Goal: Task Accomplishment & Management: Complete application form

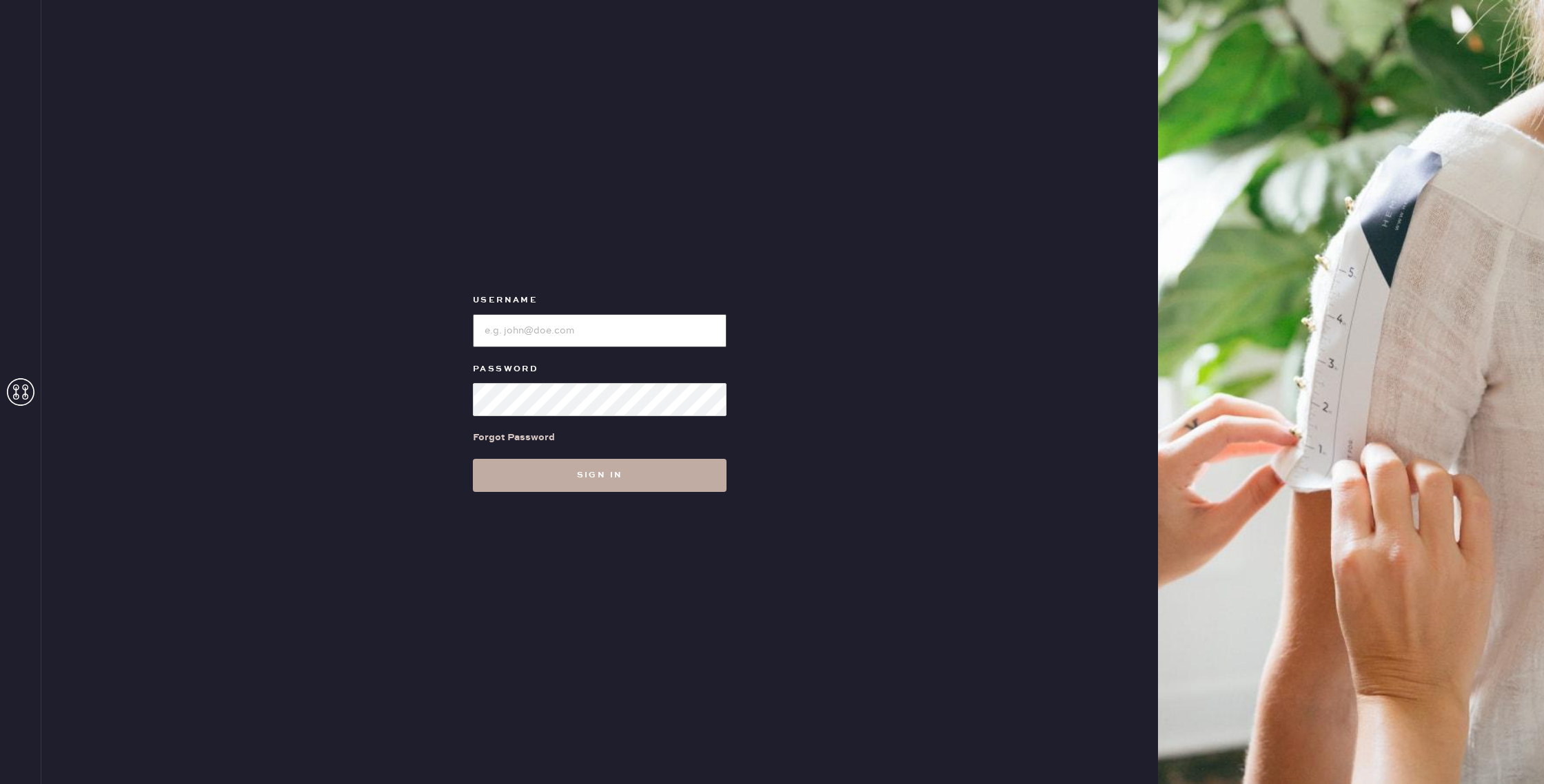
type input "reformationhenderson"
click at [571, 474] on button "Sign in" at bounding box center [599, 475] width 253 height 33
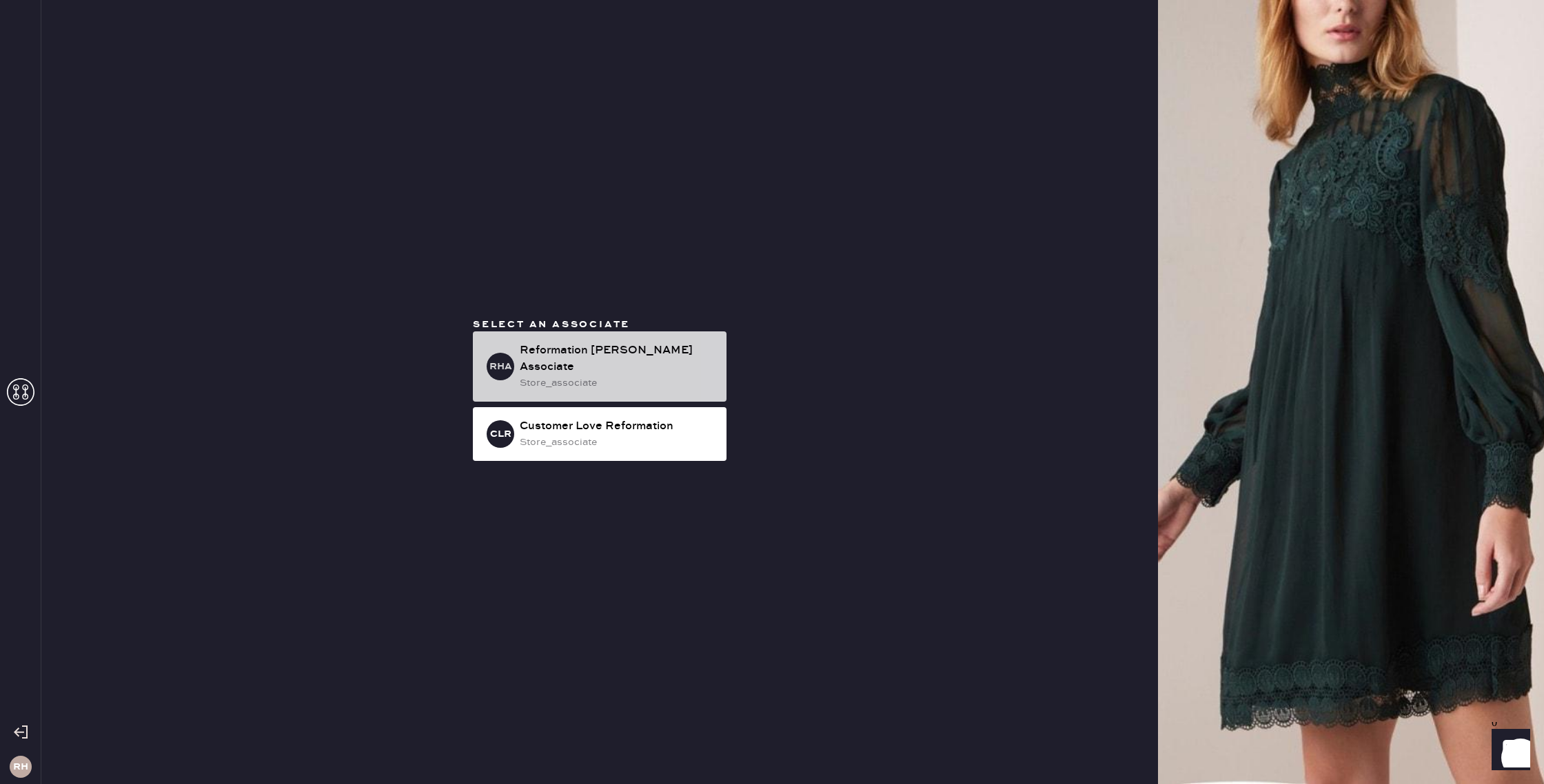
click at [558, 376] on div "store_associate" at bounding box center [618, 384] width 196 height 15
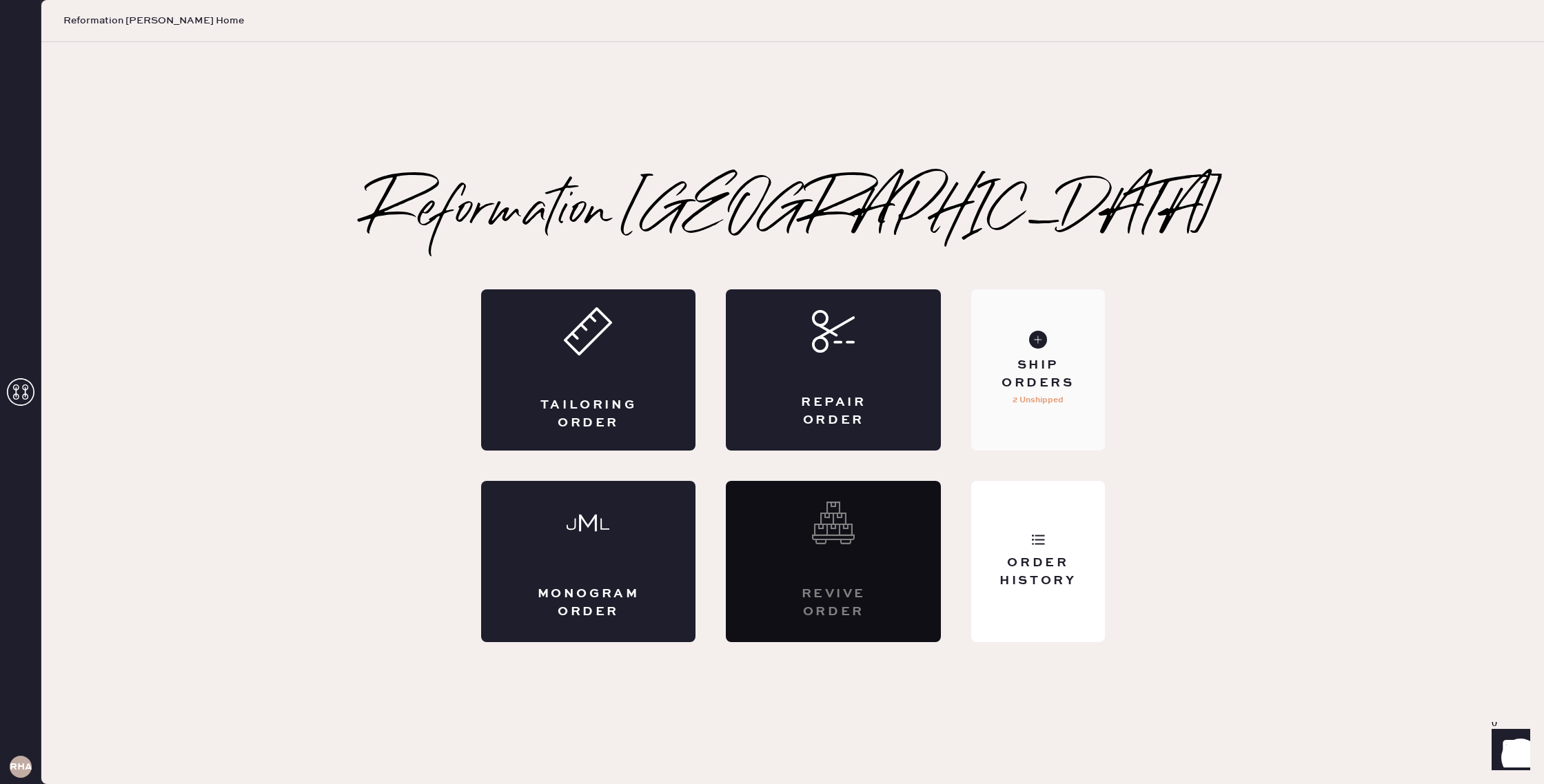
click at [1054, 387] on div "Ship Orders" at bounding box center [1038, 374] width 111 height 35
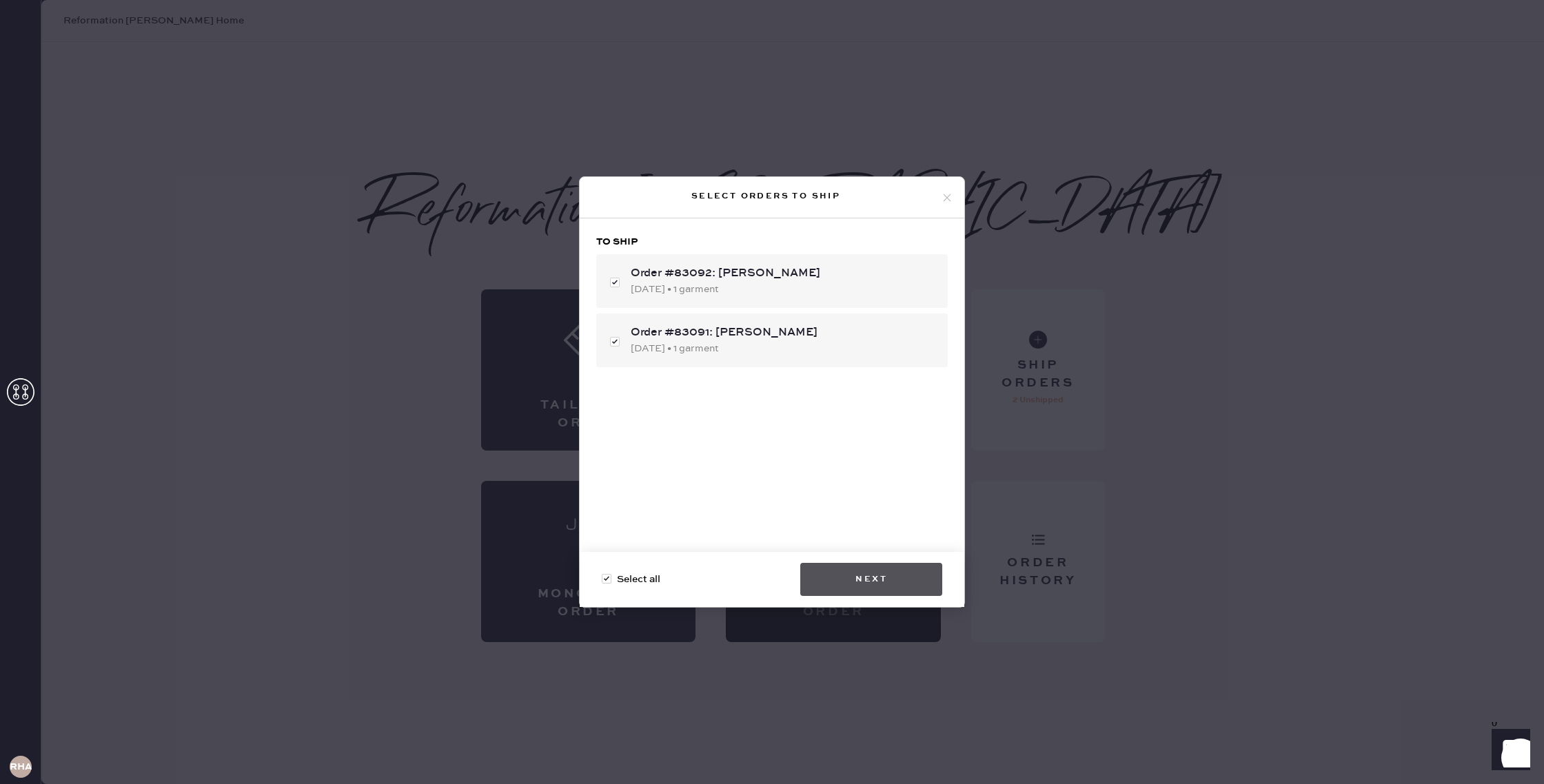
click at [894, 583] on button "Next" at bounding box center [871, 579] width 142 height 33
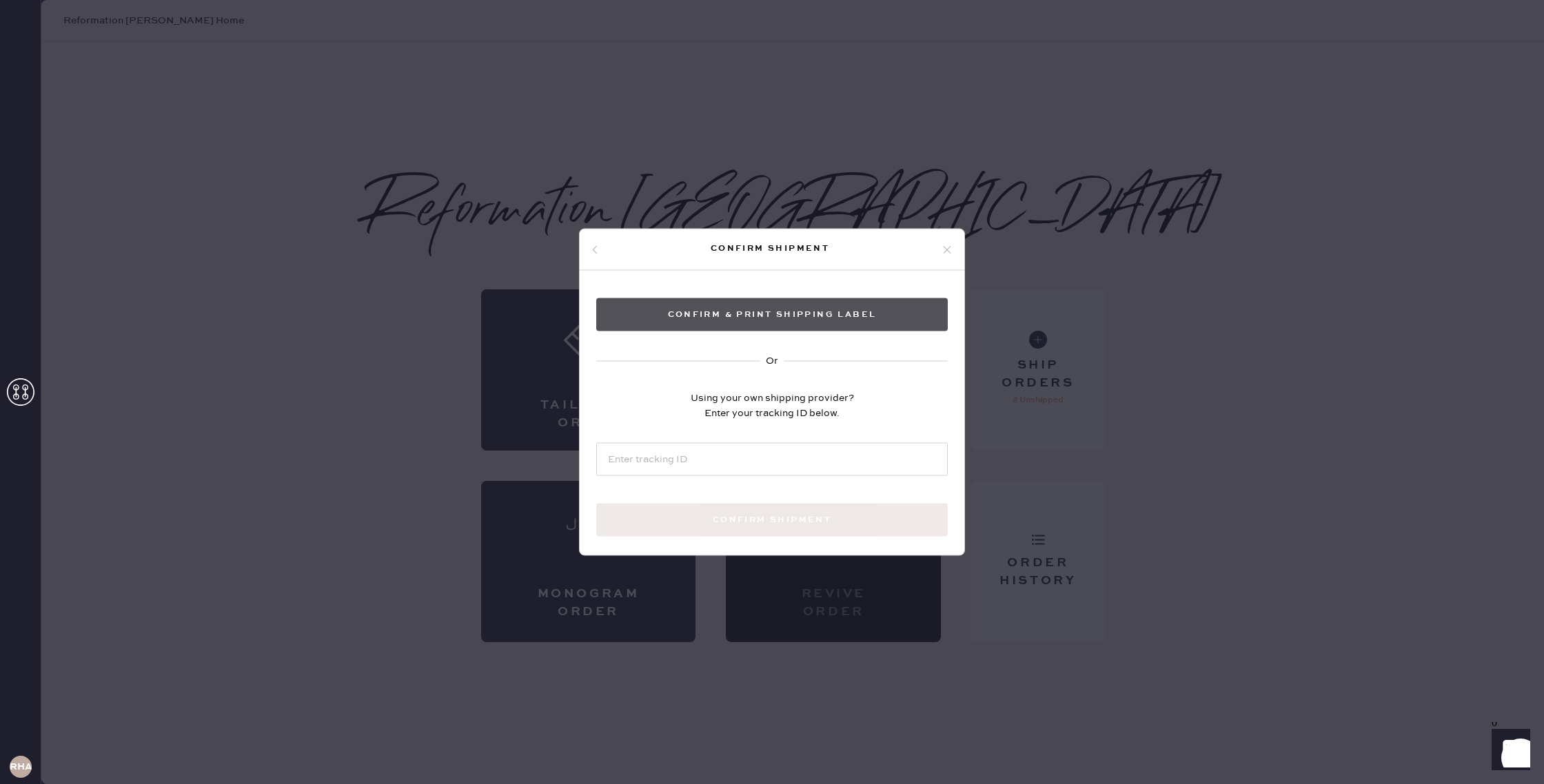
click at [796, 314] on button "Confirm & Print shipping label" at bounding box center [772, 314] width 351 height 33
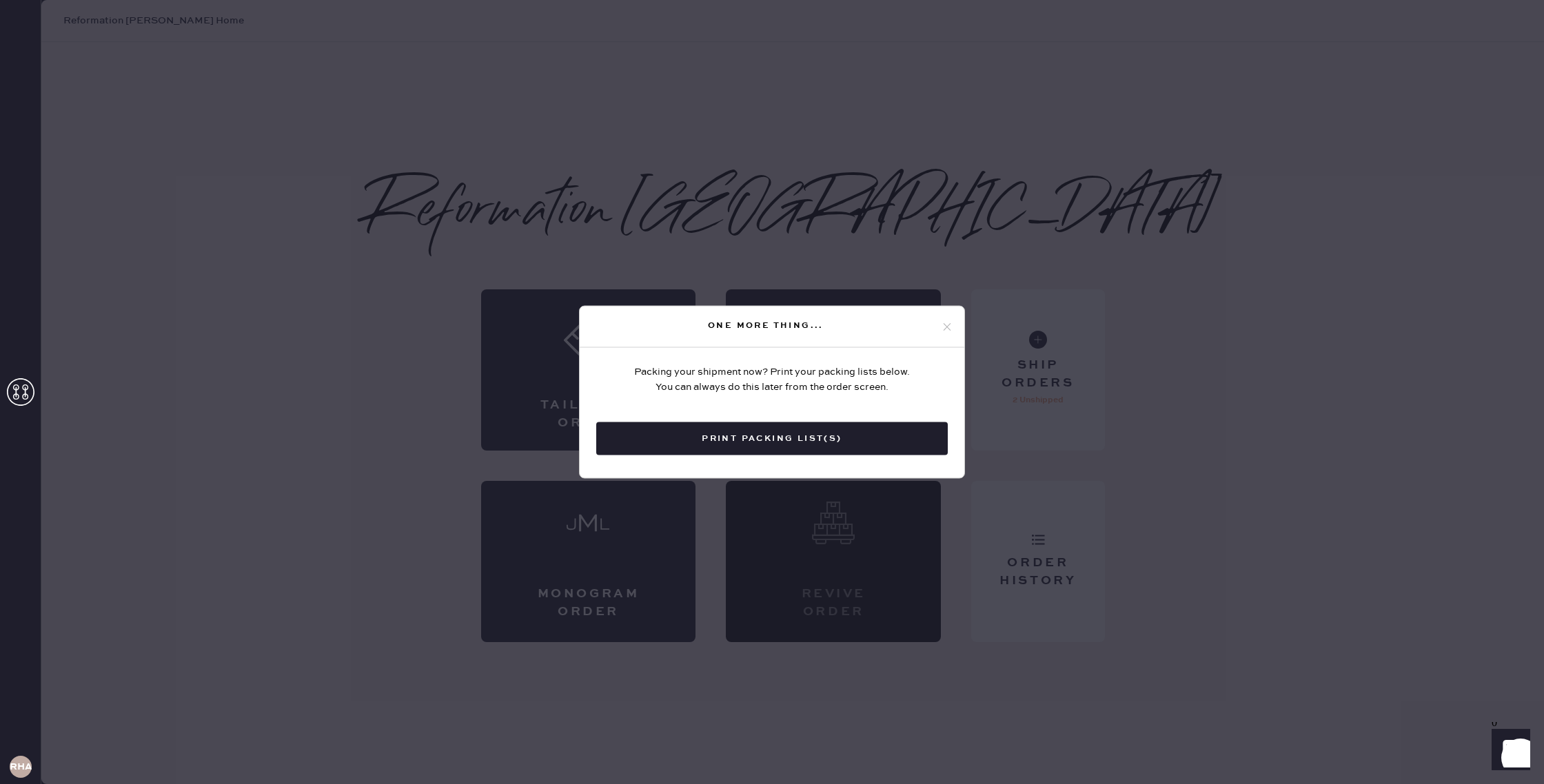
click at [838, 443] on button "Print Packing List(s)" at bounding box center [772, 438] width 351 height 33
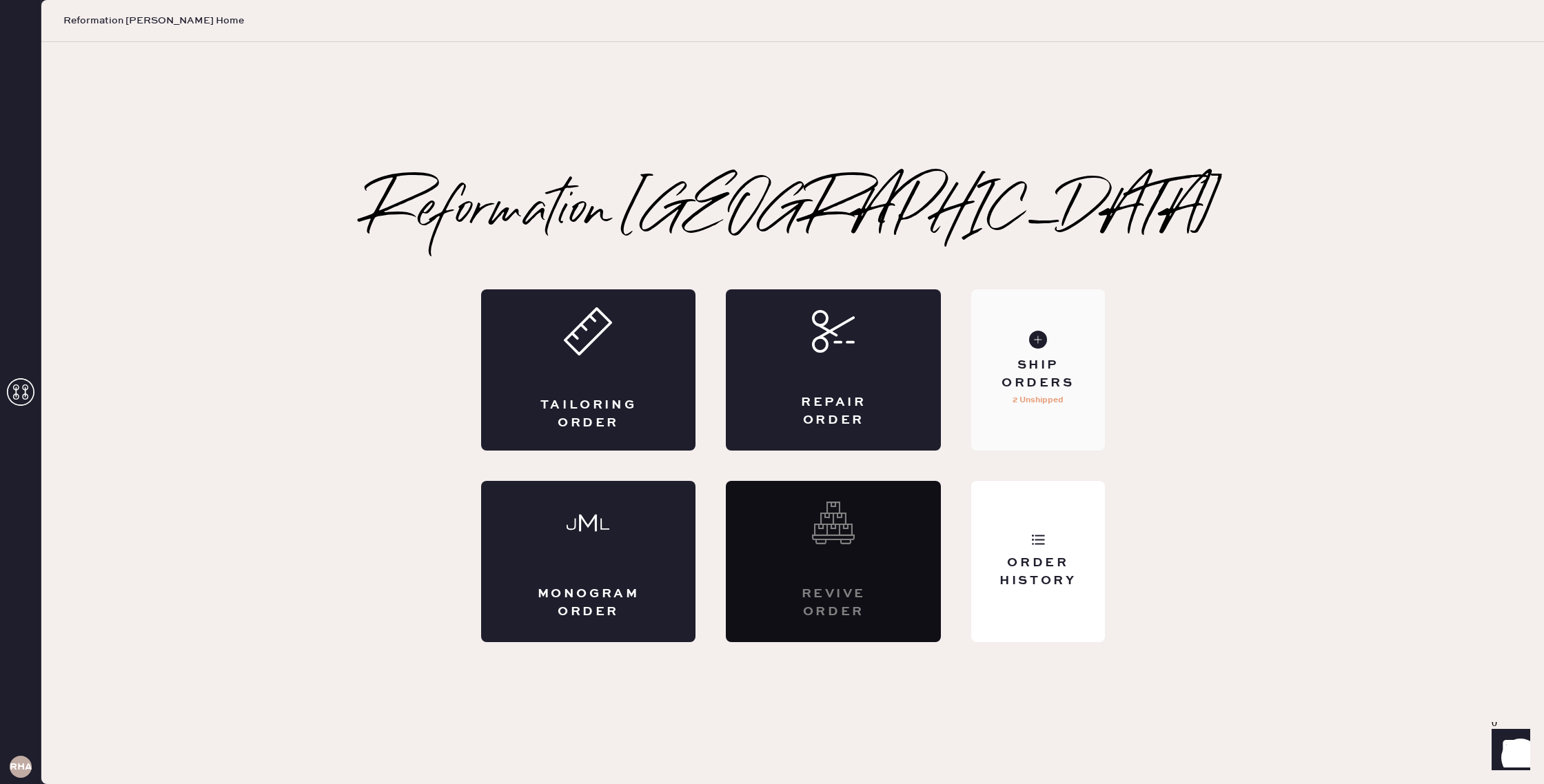
click at [1042, 395] on p "2 Unshipped" at bounding box center [1038, 400] width 51 height 16
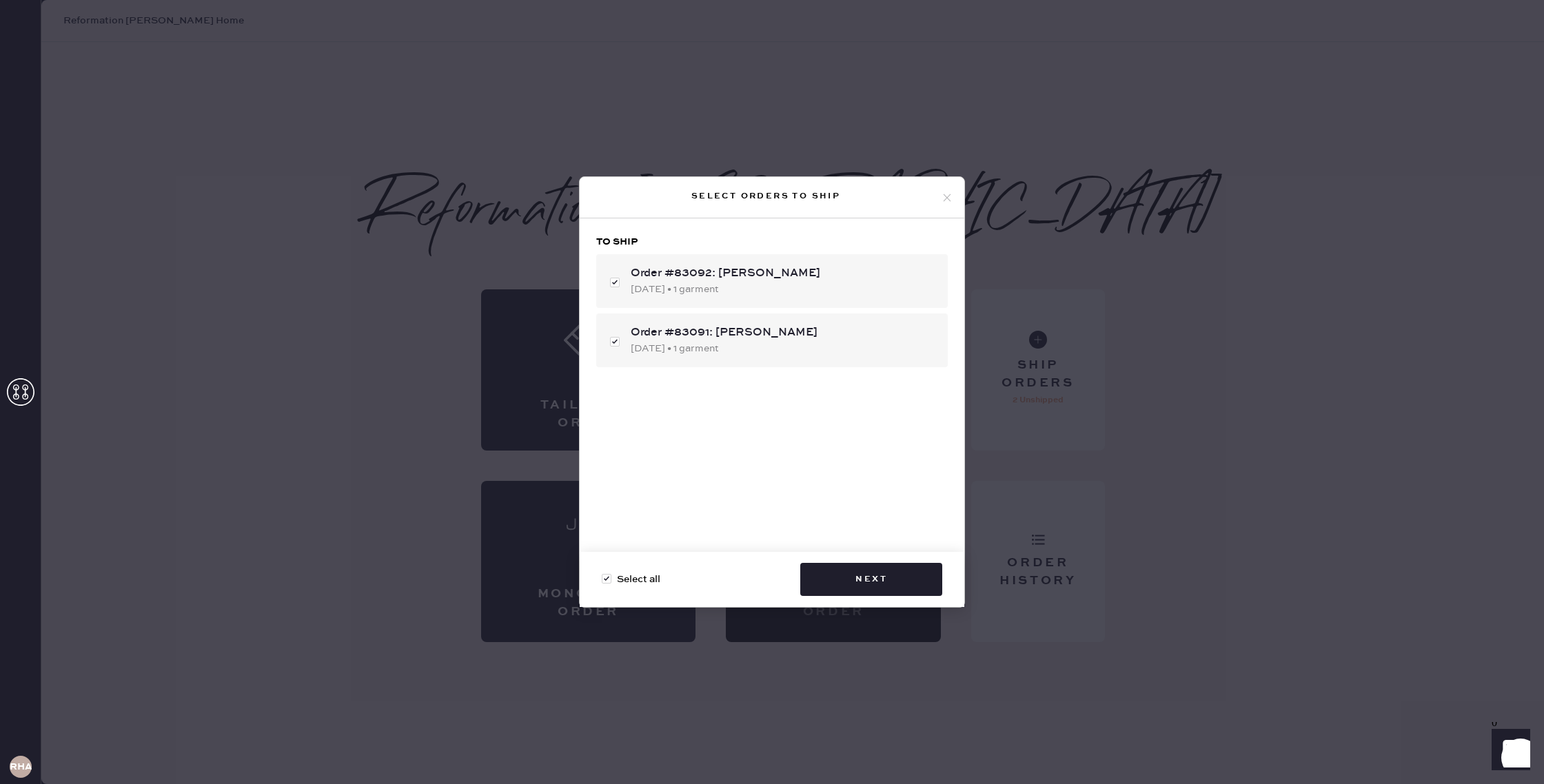
checkbox input "false"
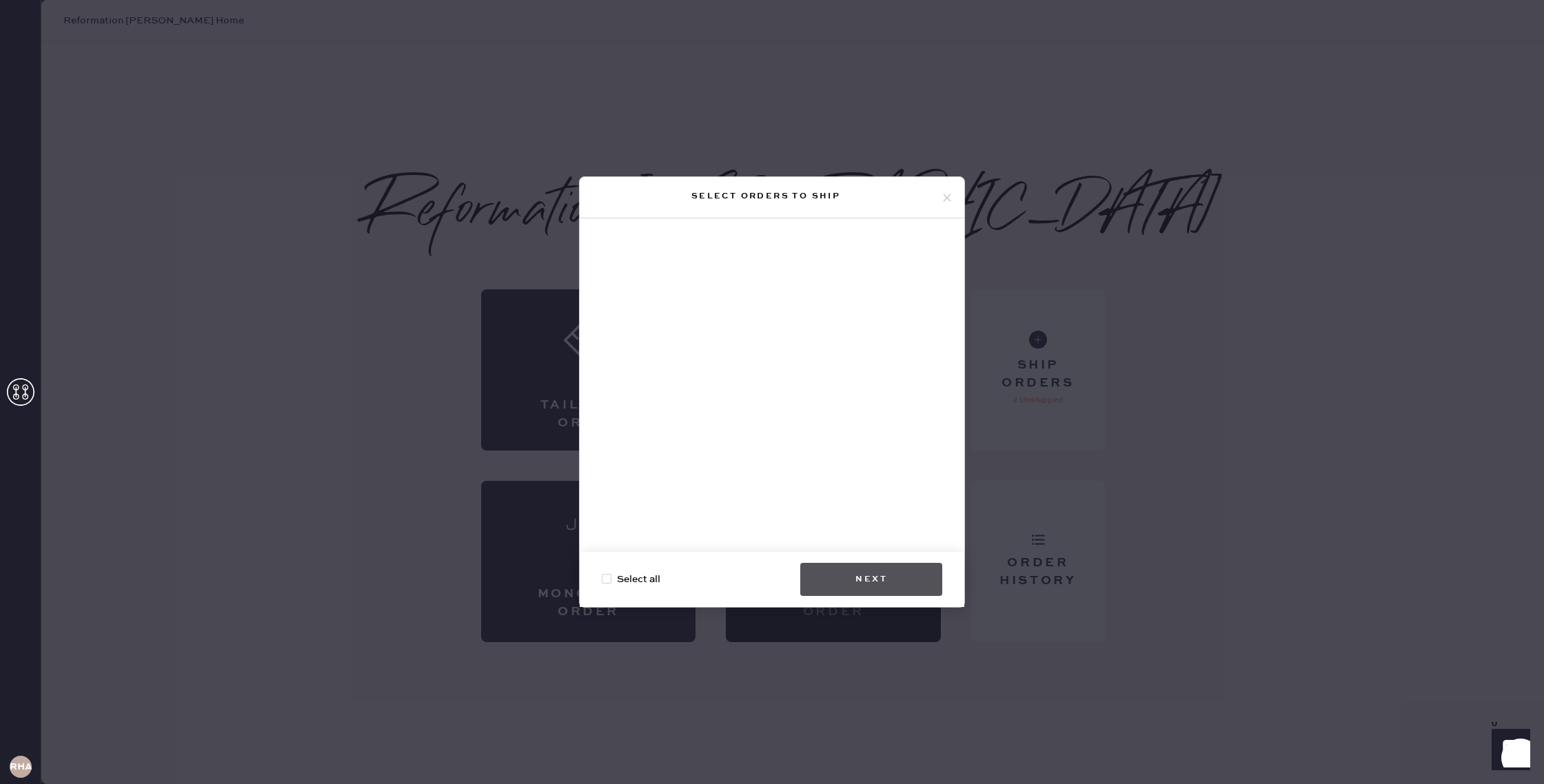
click at [877, 588] on button "Next" at bounding box center [871, 579] width 142 height 33
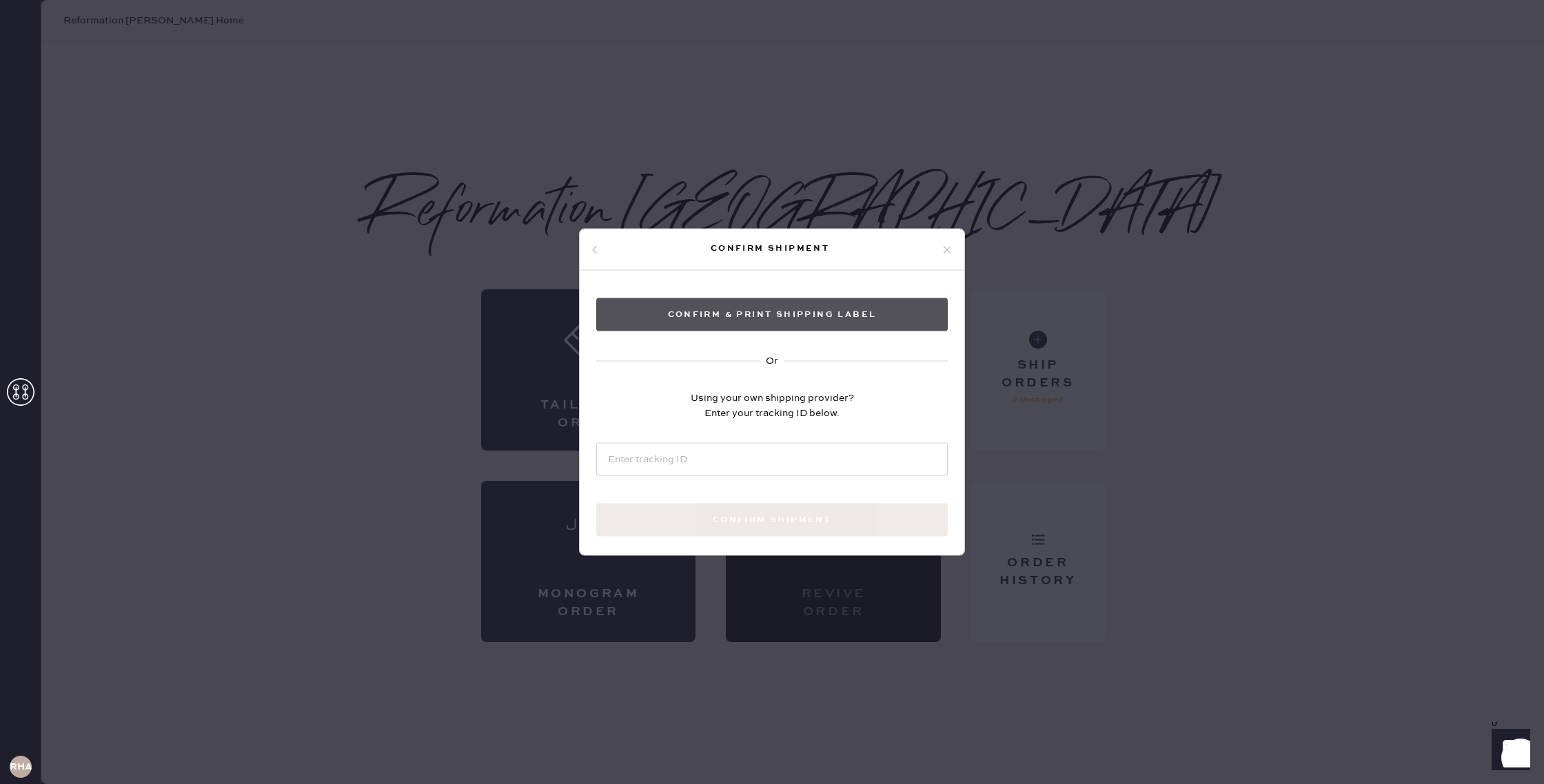
click at [901, 320] on button "Confirm & Print shipping label" at bounding box center [772, 314] width 351 height 33
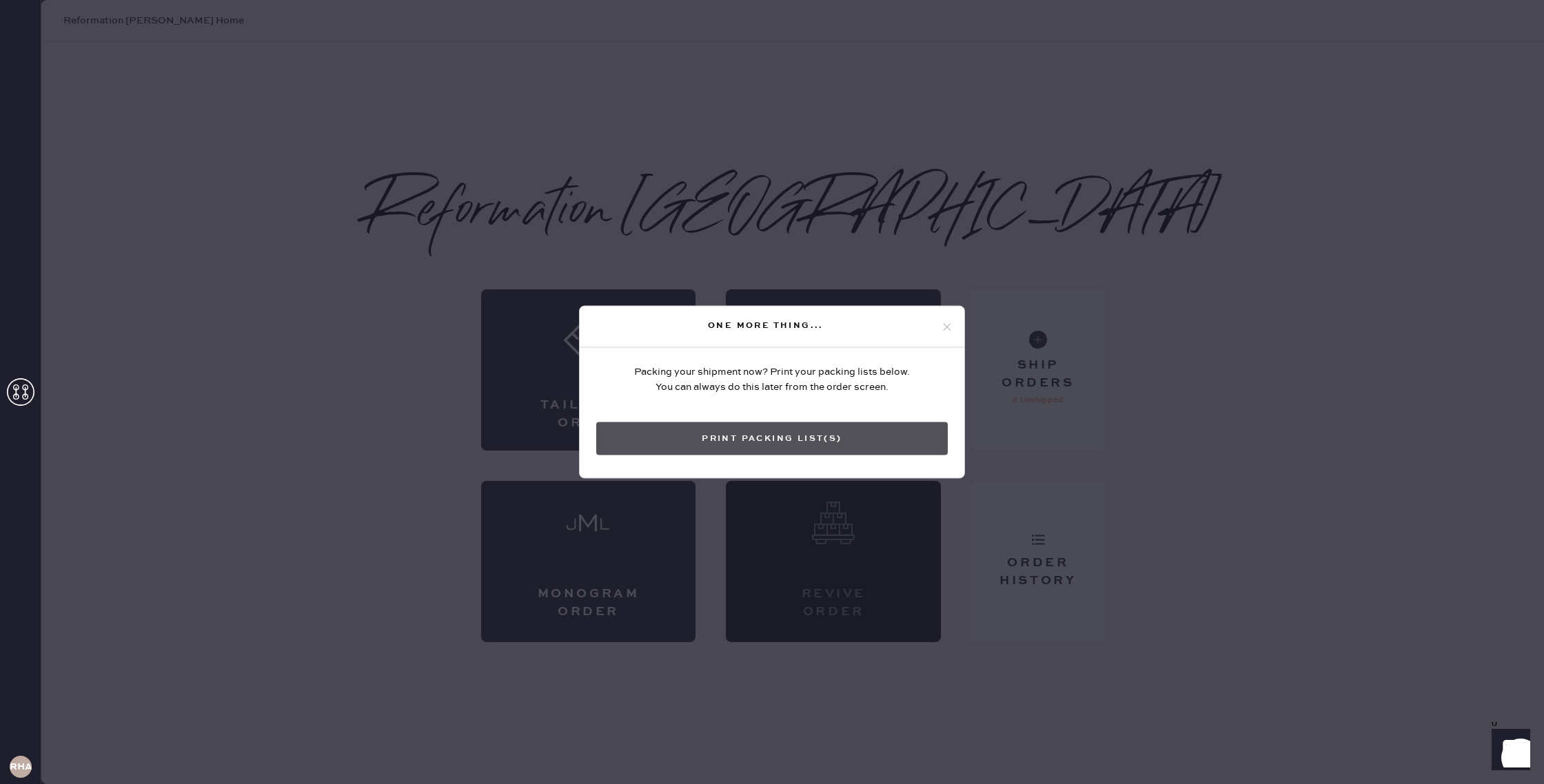
click at [748, 435] on button "Print Packing List(s)" at bounding box center [772, 438] width 351 height 33
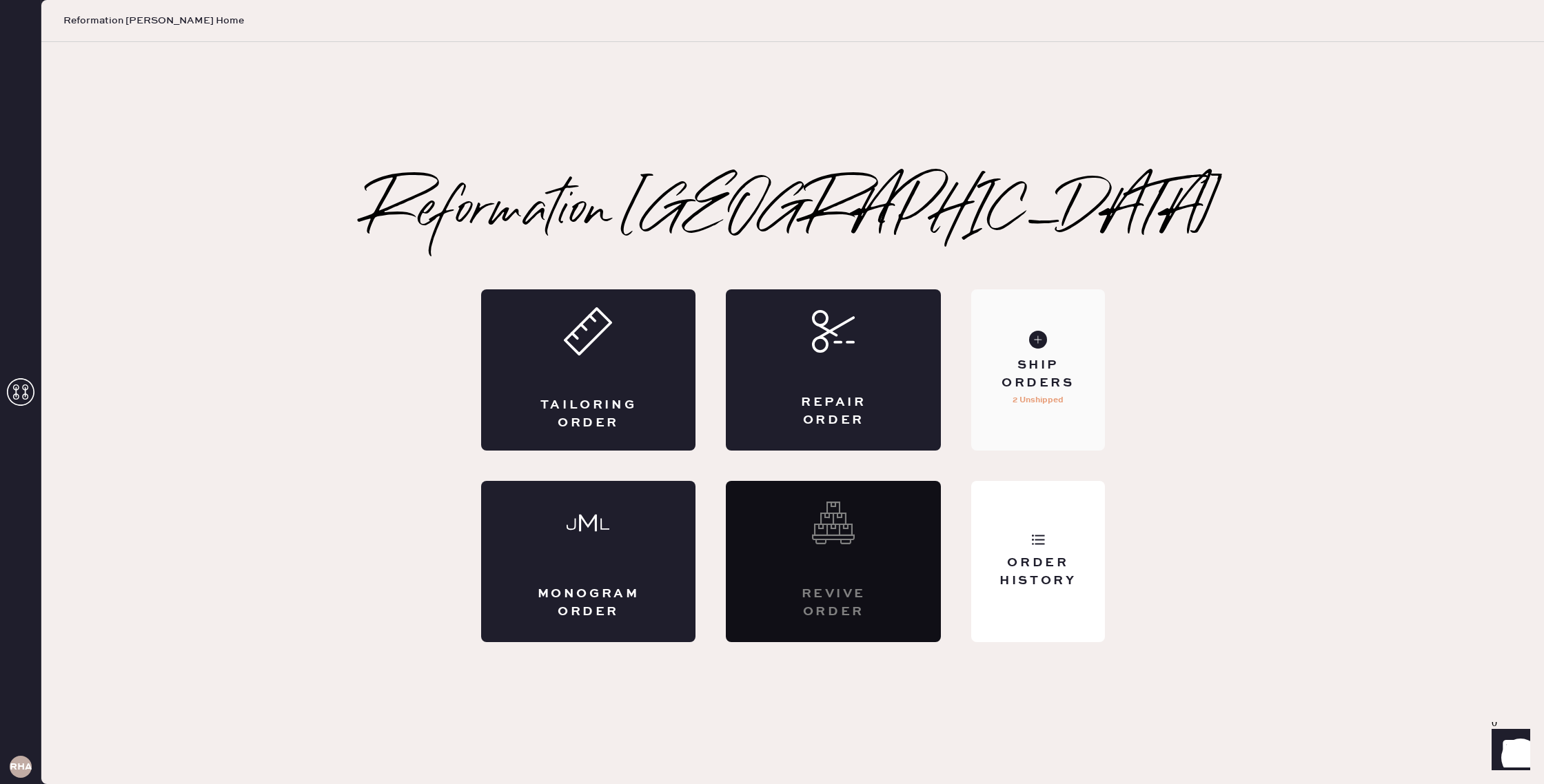
click at [1025, 348] on div "Ship Orders 2 Unshipped" at bounding box center [1038, 370] width 133 height 161
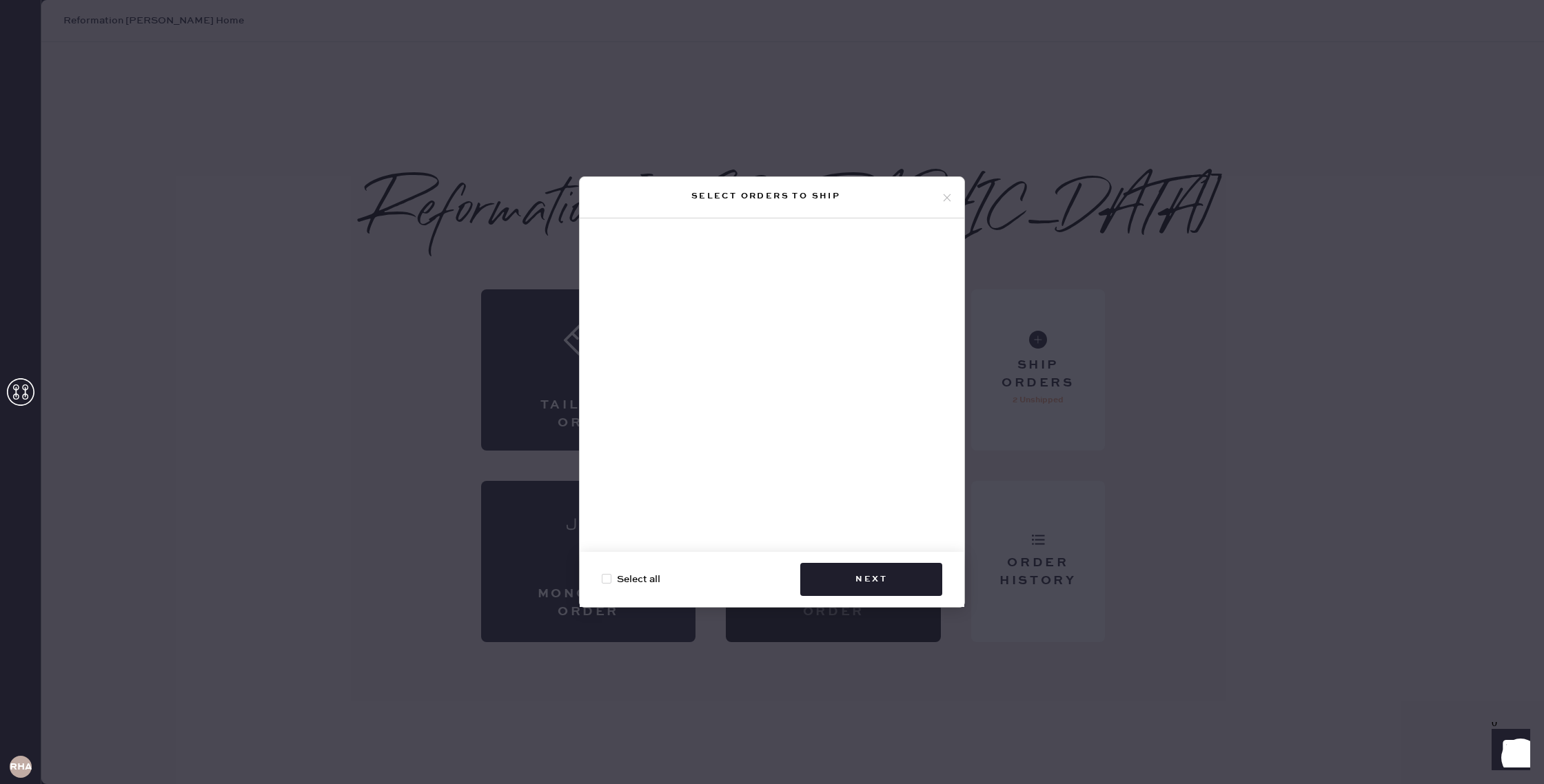
click at [948, 195] on use at bounding box center [948, 197] width 8 height 8
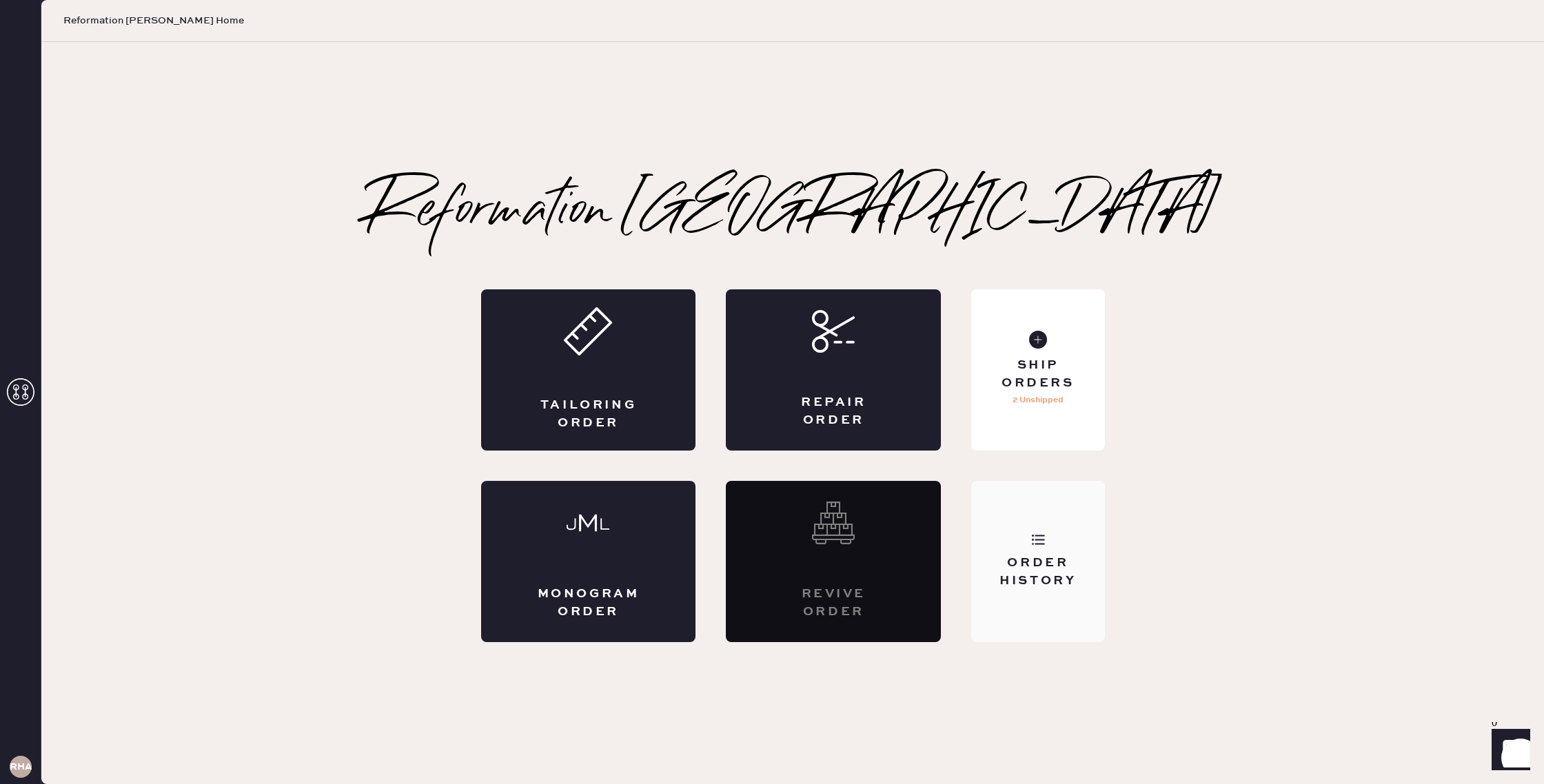
click at [1032, 544] on use at bounding box center [1038, 539] width 13 height 10
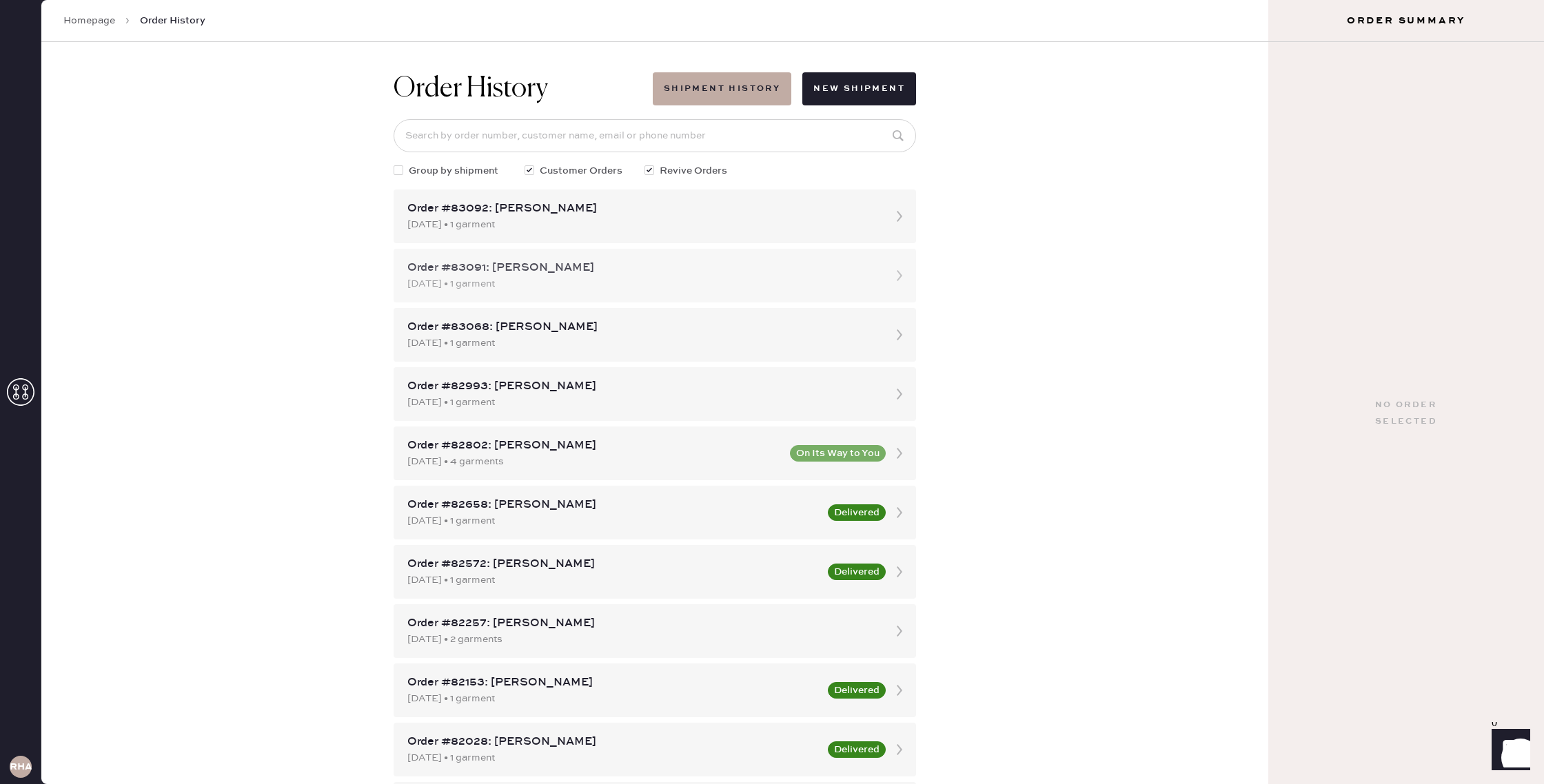
click at [529, 267] on div "Order #83091: Madison Eaker" at bounding box center [643, 267] width 470 height 16
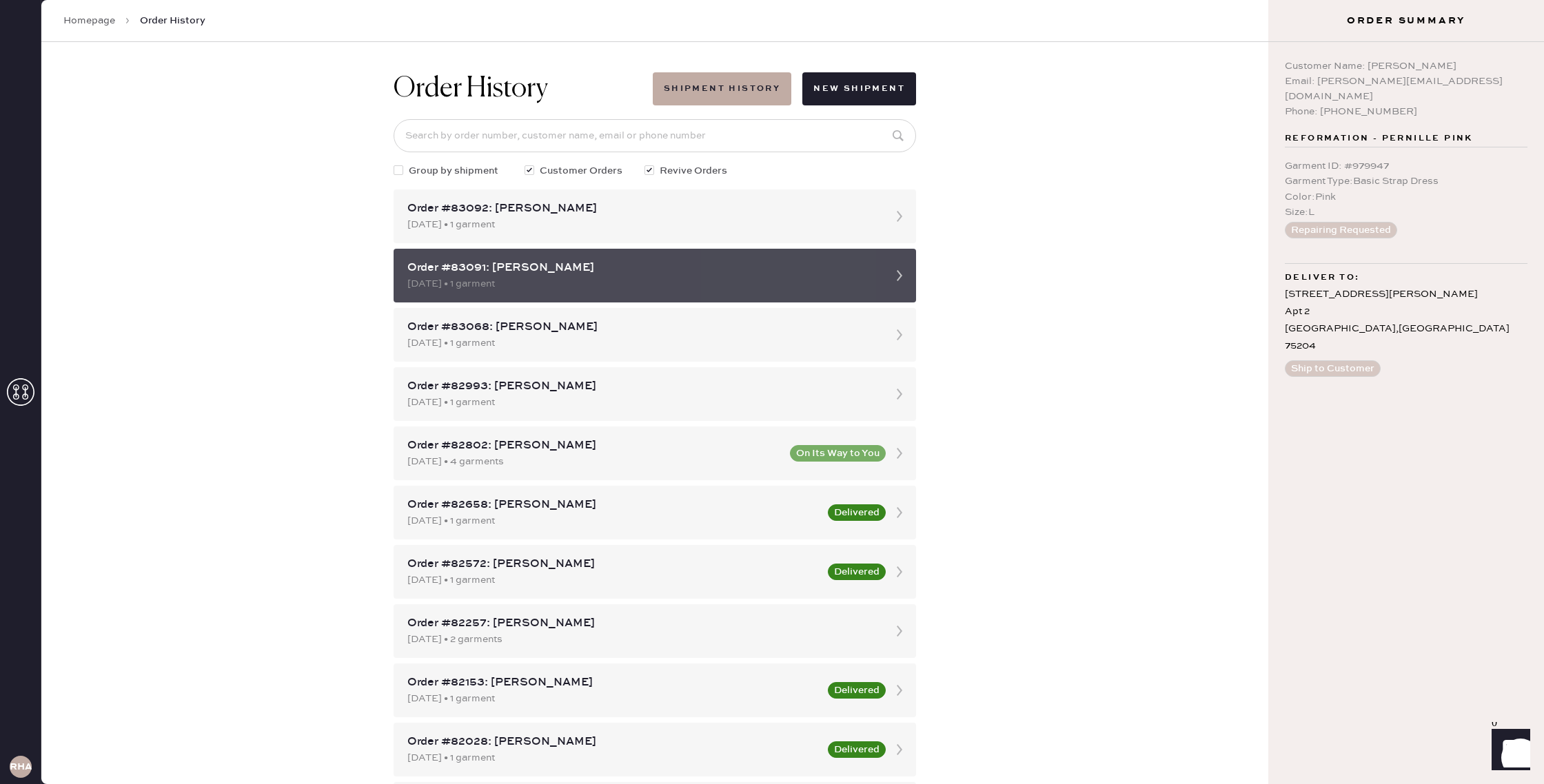
click at [787, 286] on div "09/28/2025 • 1 garment" at bounding box center [643, 284] width 470 height 15
click at [901, 276] on use at bounding box center [899, 276] width 5 height 11
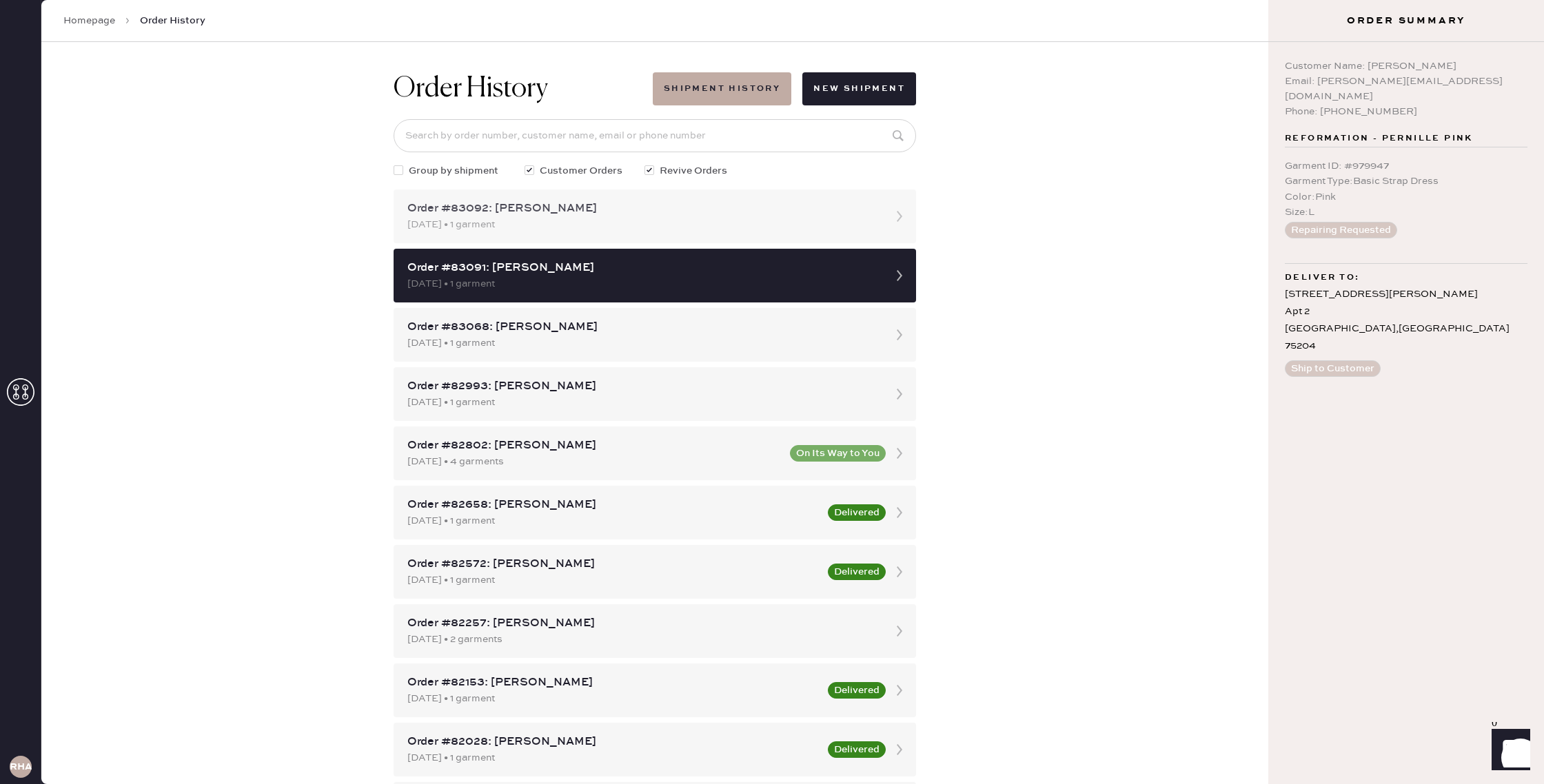
click at [868, 226] on div "09/28/2025 • 1 garment" at bounding box center [643, 225] width 470 height 15
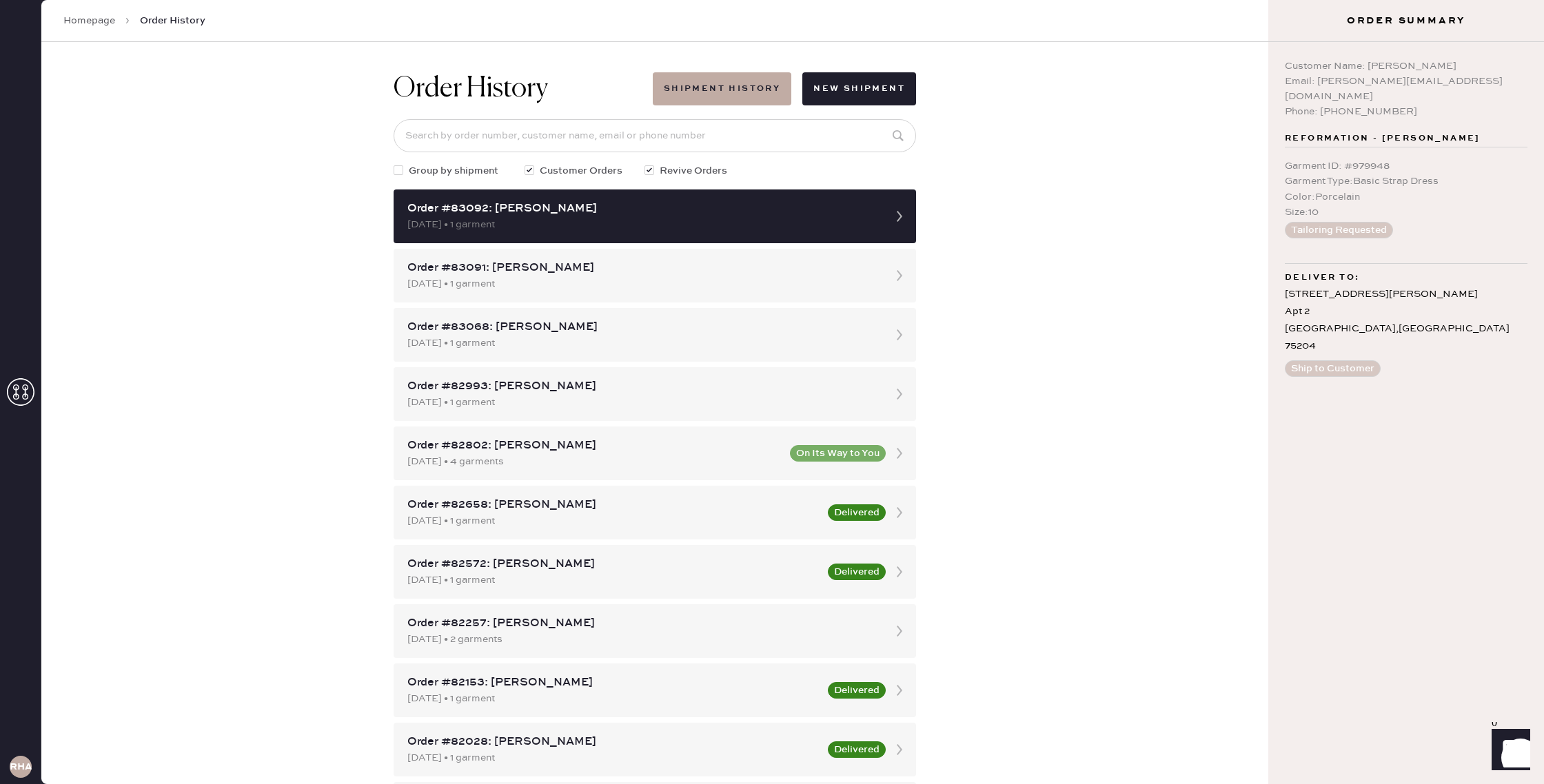
click at [102, 23] on link "Homepage" at bounding box center [89, 21] width 52 height 14
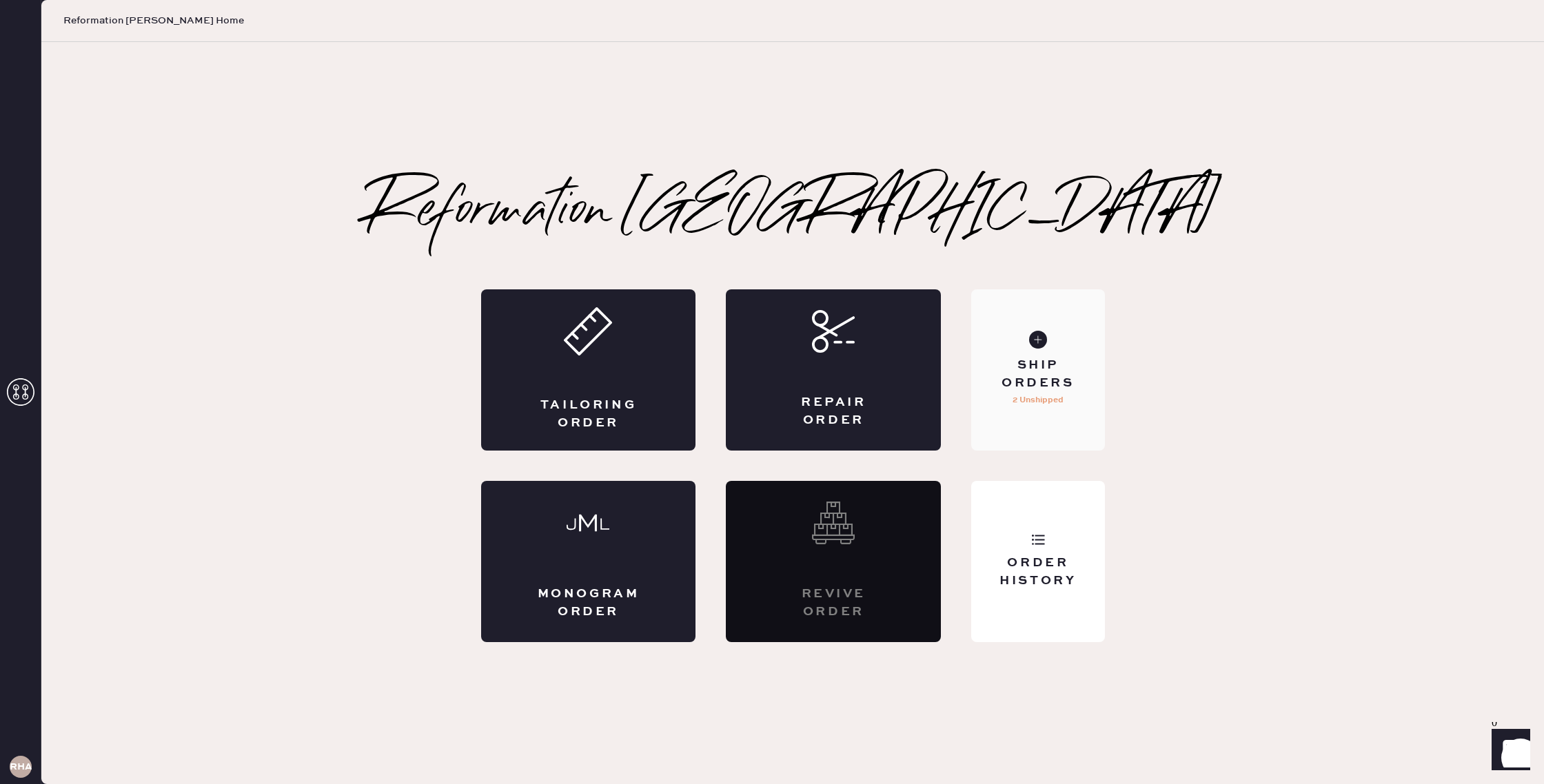
click at [1012, 355] on div "Ship Orders 2 Unshipped" at bounding box center [1038, 370] width 133 height 161
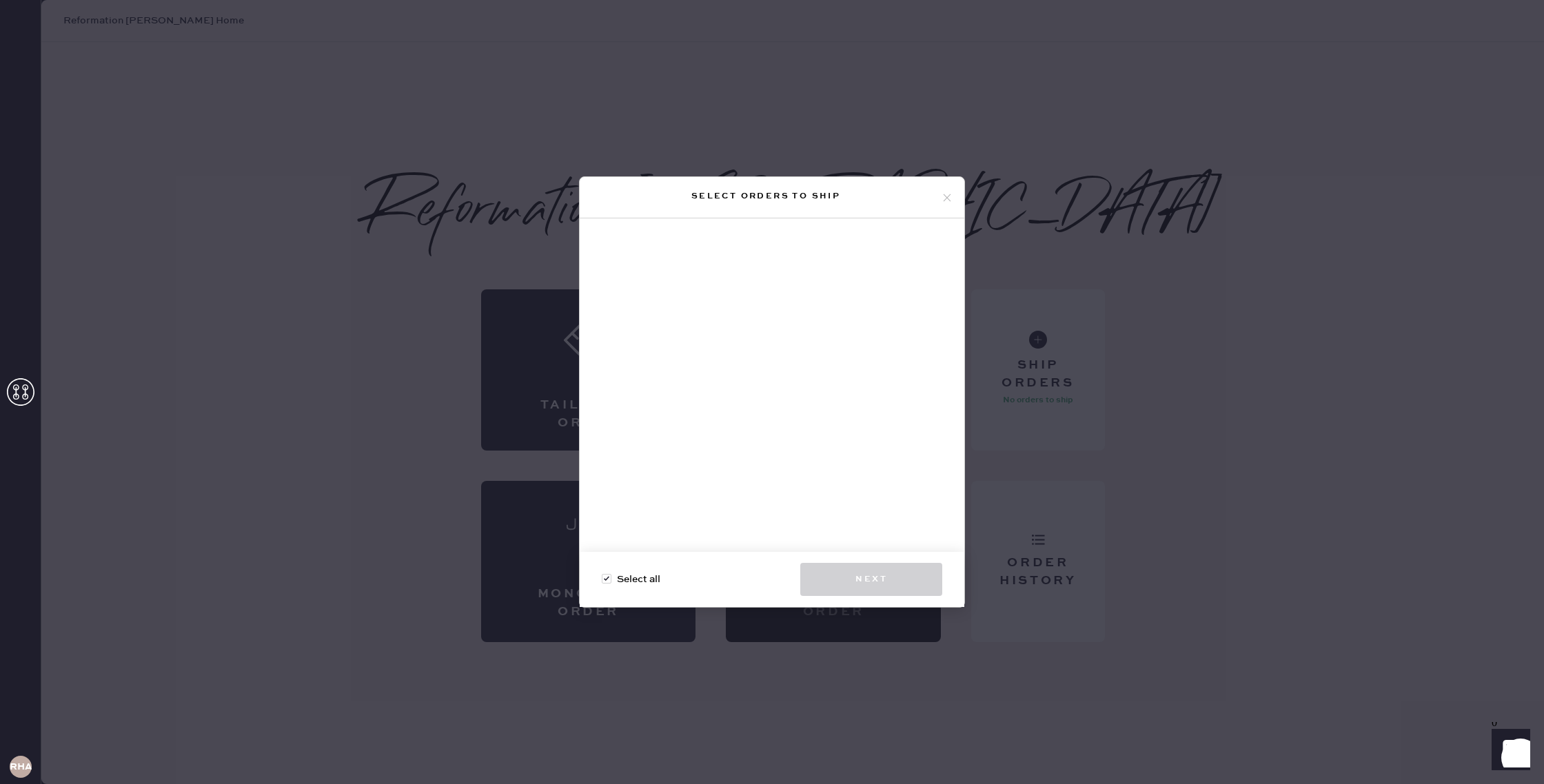
click at [941, 203] on icon at bounding box center [947, 198] width 12 height 12
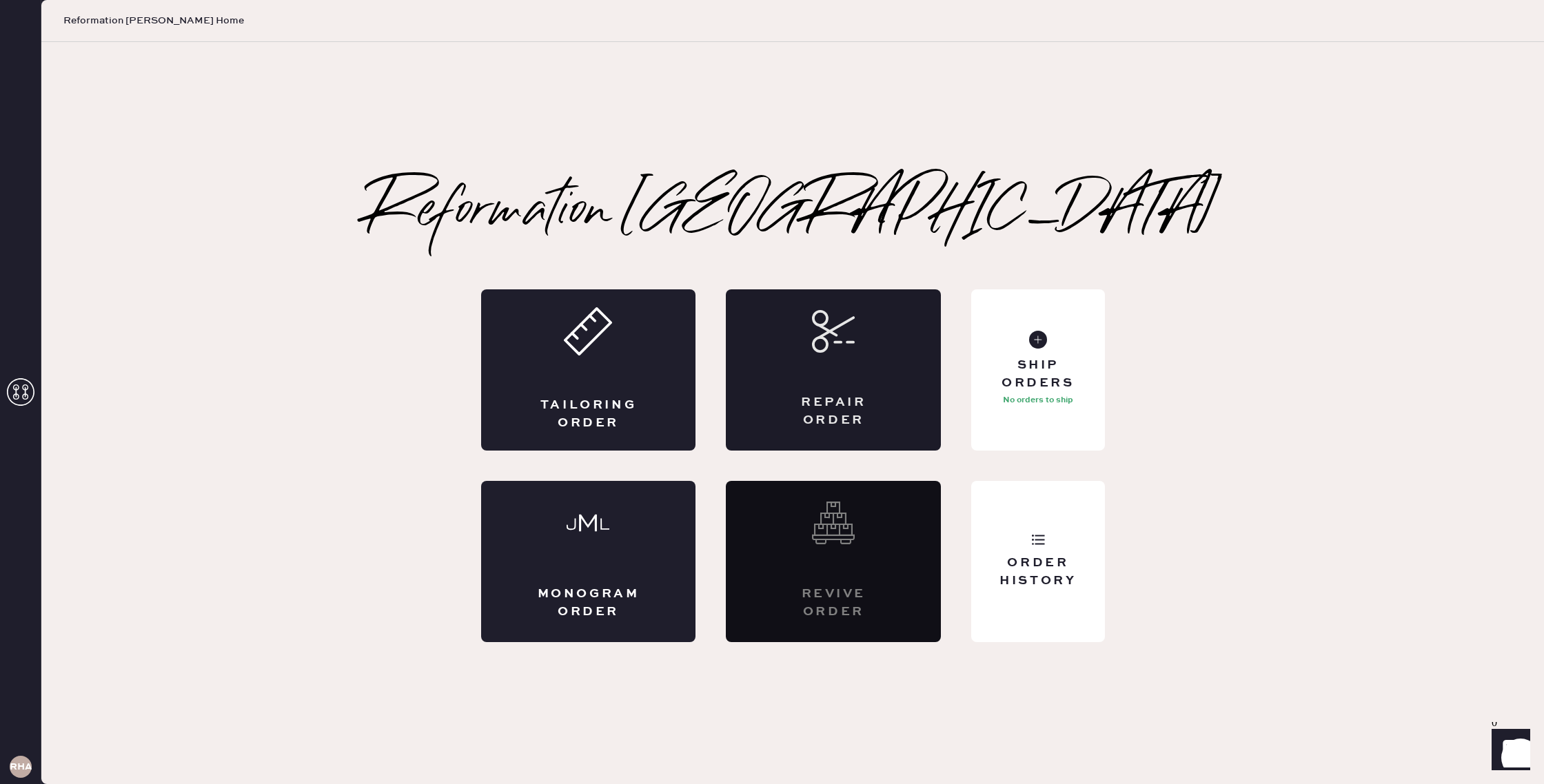
click at [796, 421] on div "Repair Order" at bounding box center [834, 411] width 105 height 35
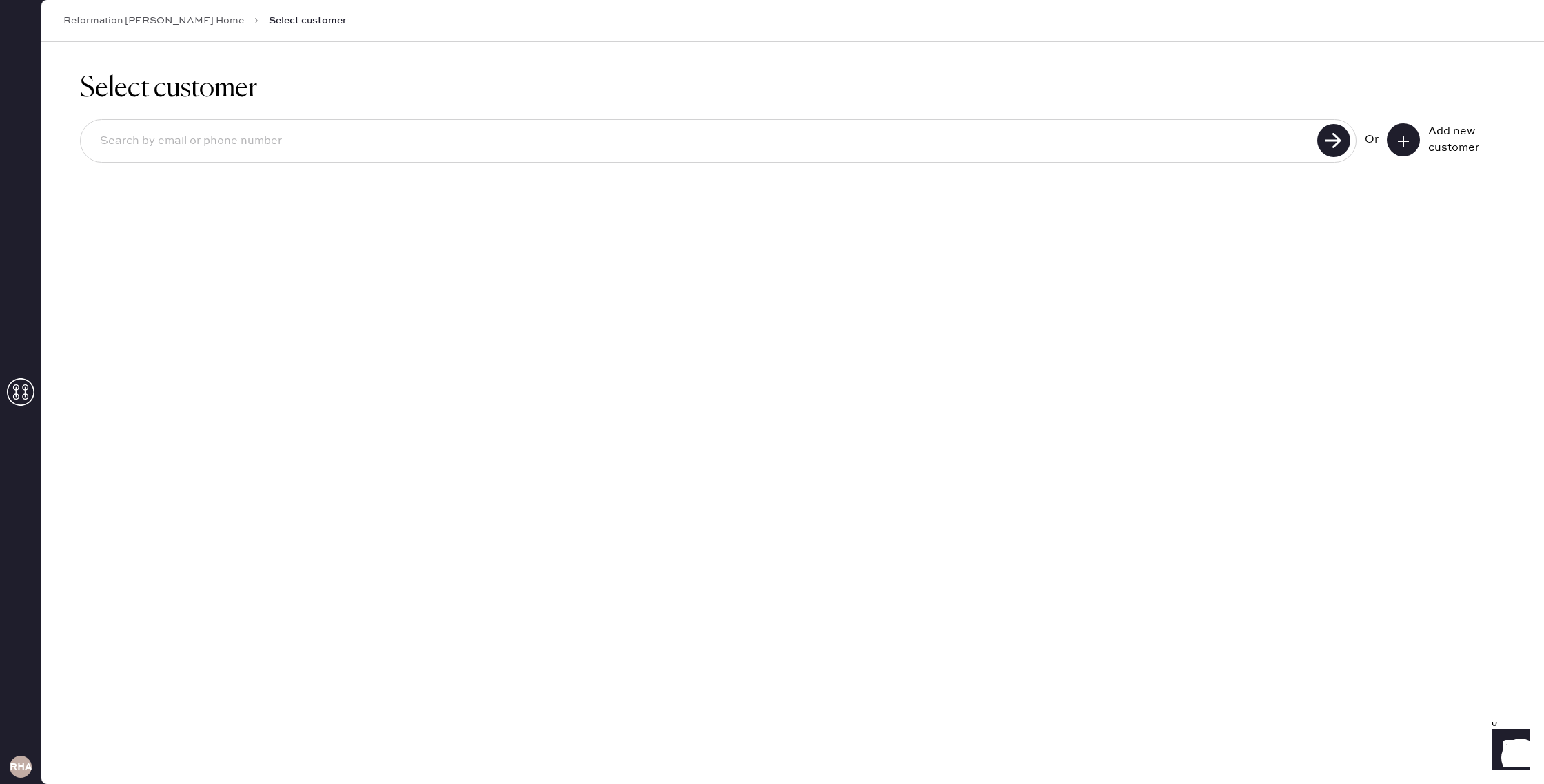
click at [566, 143] on input at bounding box center [700, 141] width 1224 height 32
type input "caroline.askew@thereformation.us"
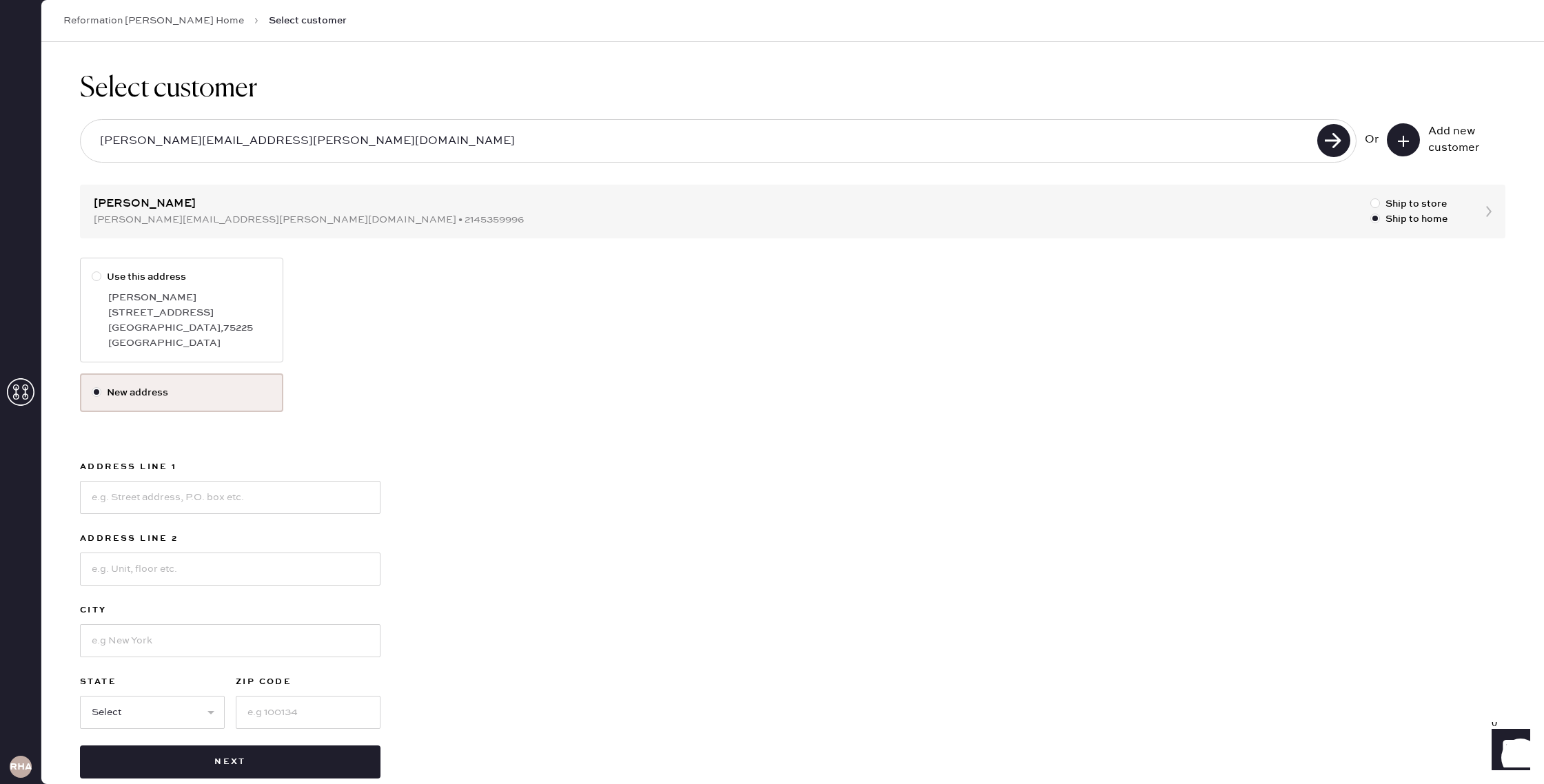
click at [93, 274] on div at bounding box center [96, 276] width 10 height 10
click at [92, 270] on input "Use this address" at bounding box center [92, 270] width 1 height 1
radio input "true"
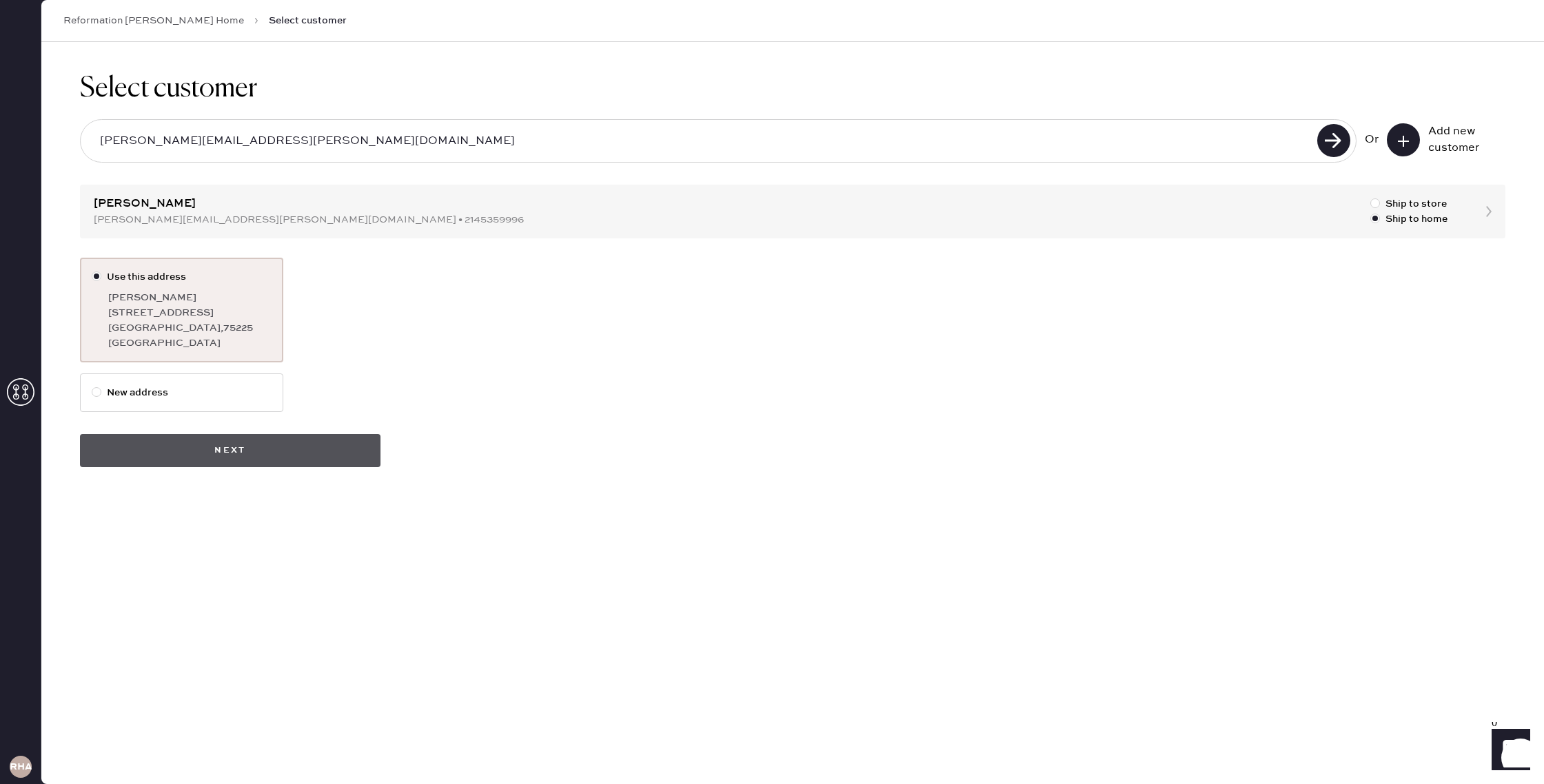
click at [223, 454] on button "Next" at bounding box center [230, 451] width 300 height 33
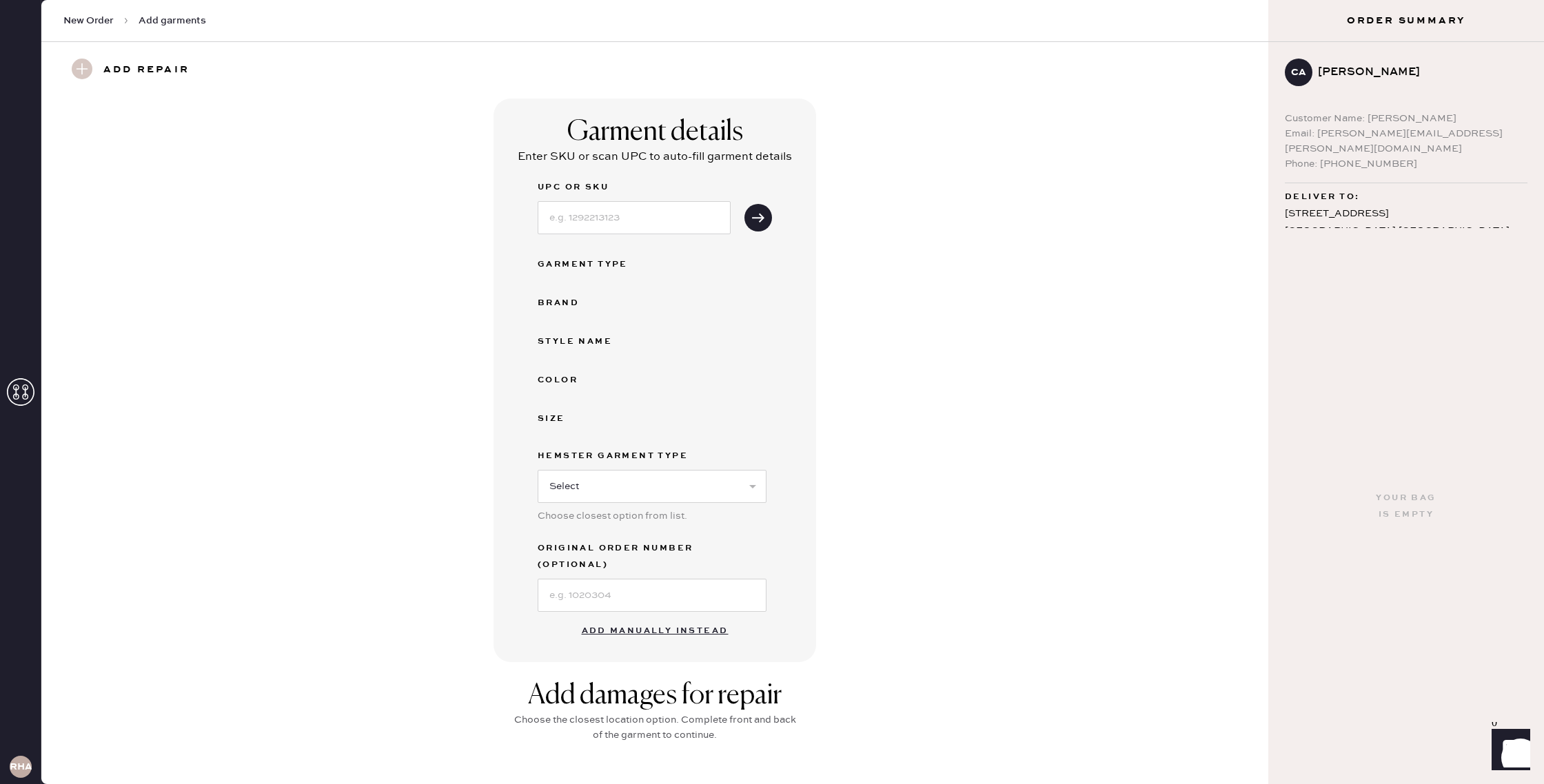
click at [640, 619] on button "Add manually instead" at bounding box center [655, 632] width 163 height 28
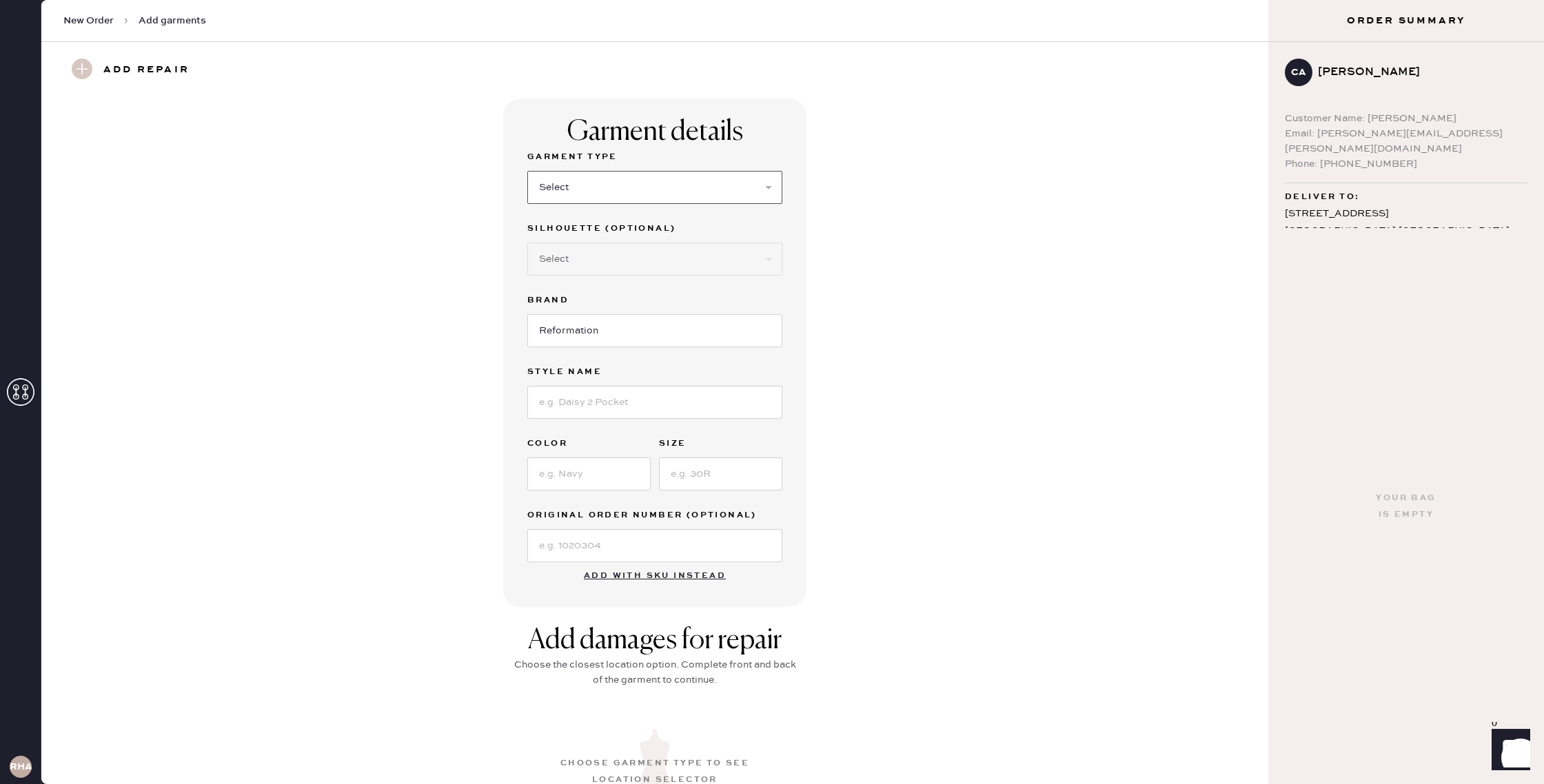
click at [776, 190] on select "Select Basic Skirt Jeans Leggings Pants Shorts Basic Sleeved Dress Basic Sleeve…" at bounding box center [654, 187] width 255 height 33
click at [527, 171] on select "Select Basic Skirt Jeans Leggings Pants Shorts Basic Sleeved Dress Basic Sleeve…" at bounding box center [654, 187] width 255 height 33
click at [743, 196] on select "Select Basic Skirt Jeans Leggings Pants Shorts Basic Sleeved Dress Basic Sleeve…" at bounding box center [654, 187] width 255 height 33
select select "15"
click at [527, 171] on select "Select Basic Skirt Jeans Leggings Pants Shorts Basic Sleeved Dress Basic Sleeve…" at bounding box center [654, 187] width 255 height 33
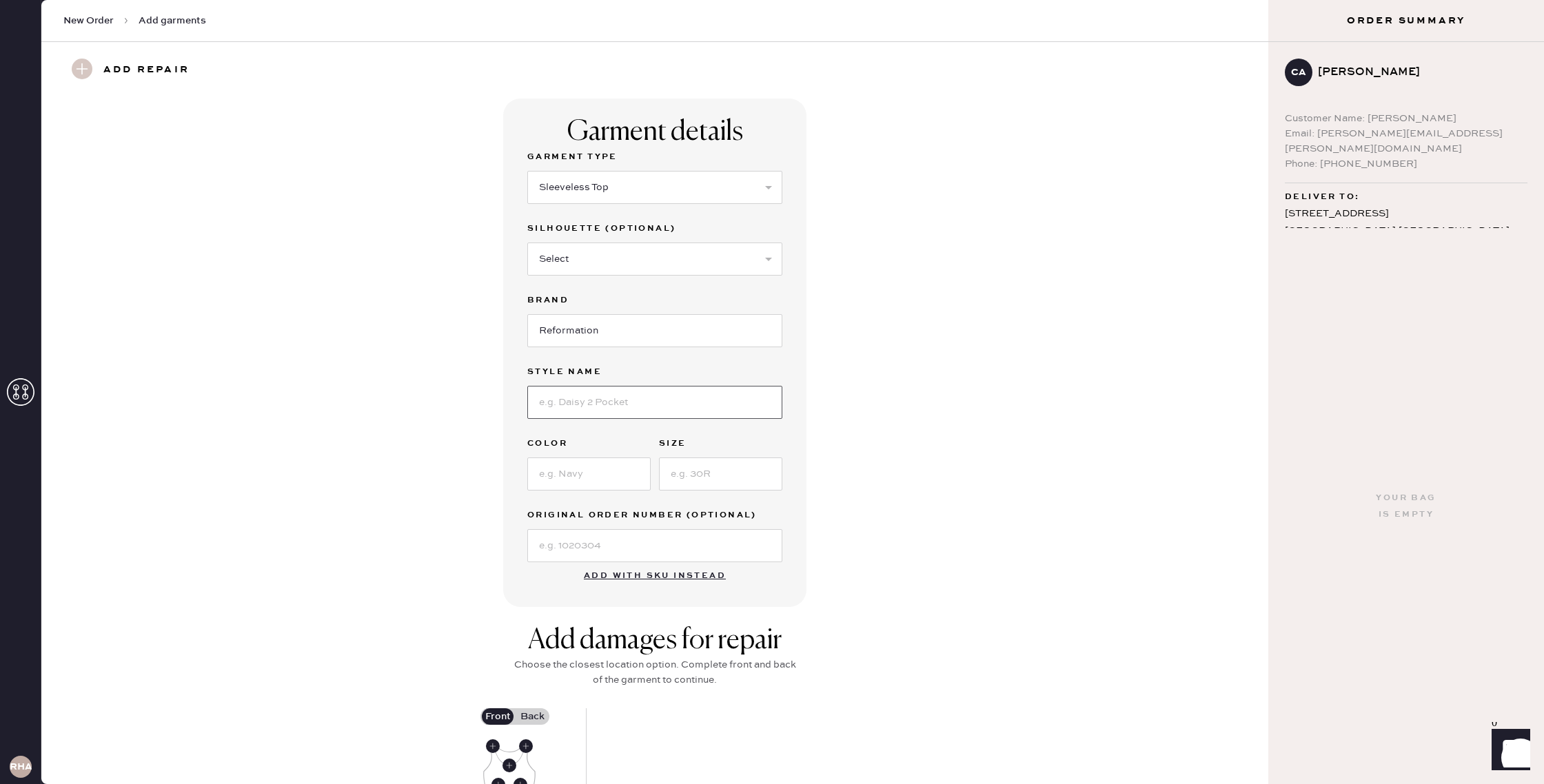
click at [602, 400] on input at bounding box center [654, 402] width 255 height 33
type input "Bowie Knit Top"
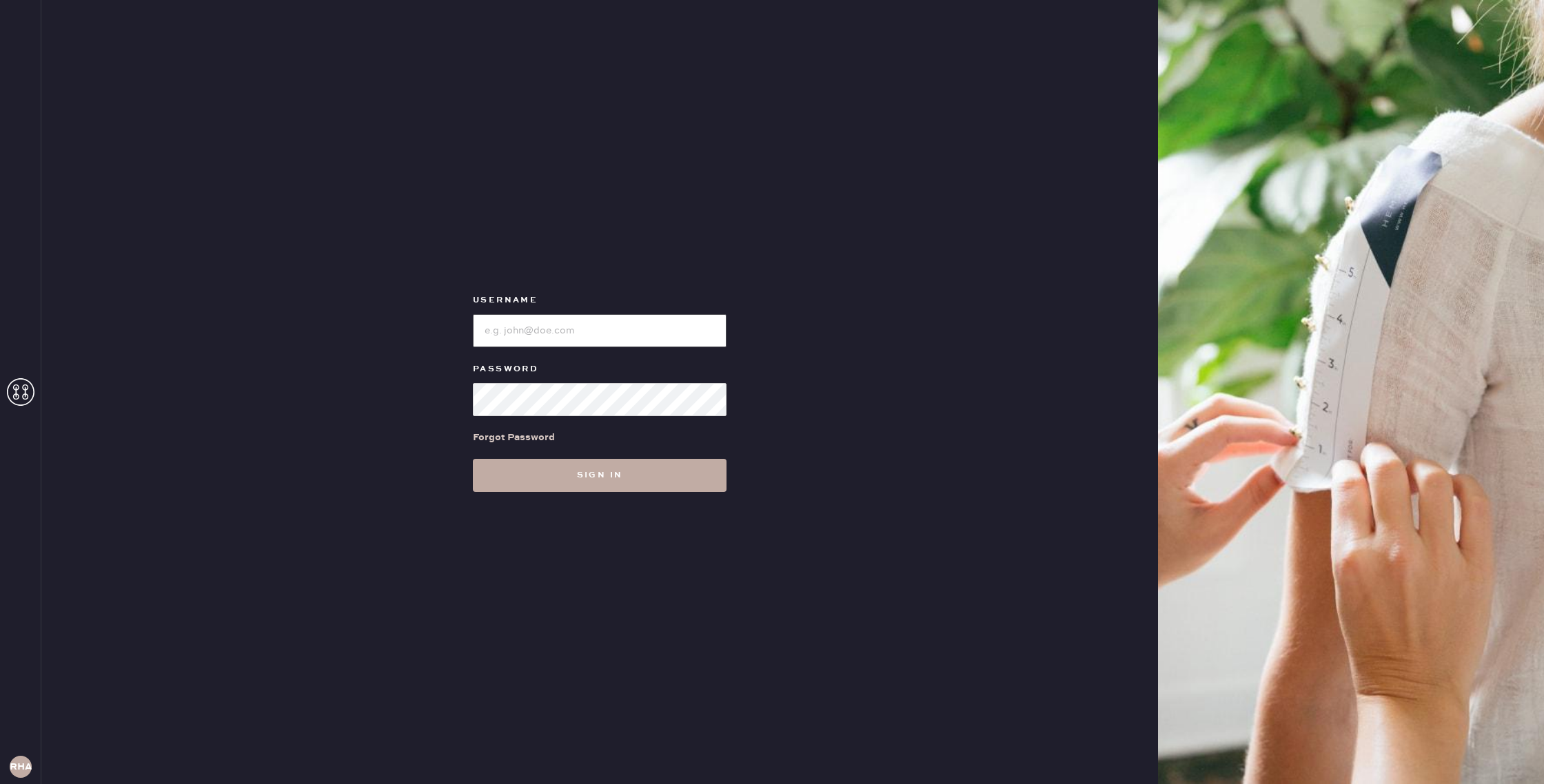
type input "reformationhenderson"
click at [711, 478] on button "Sign in" at bounding box center [599, 475] width 253 height 33
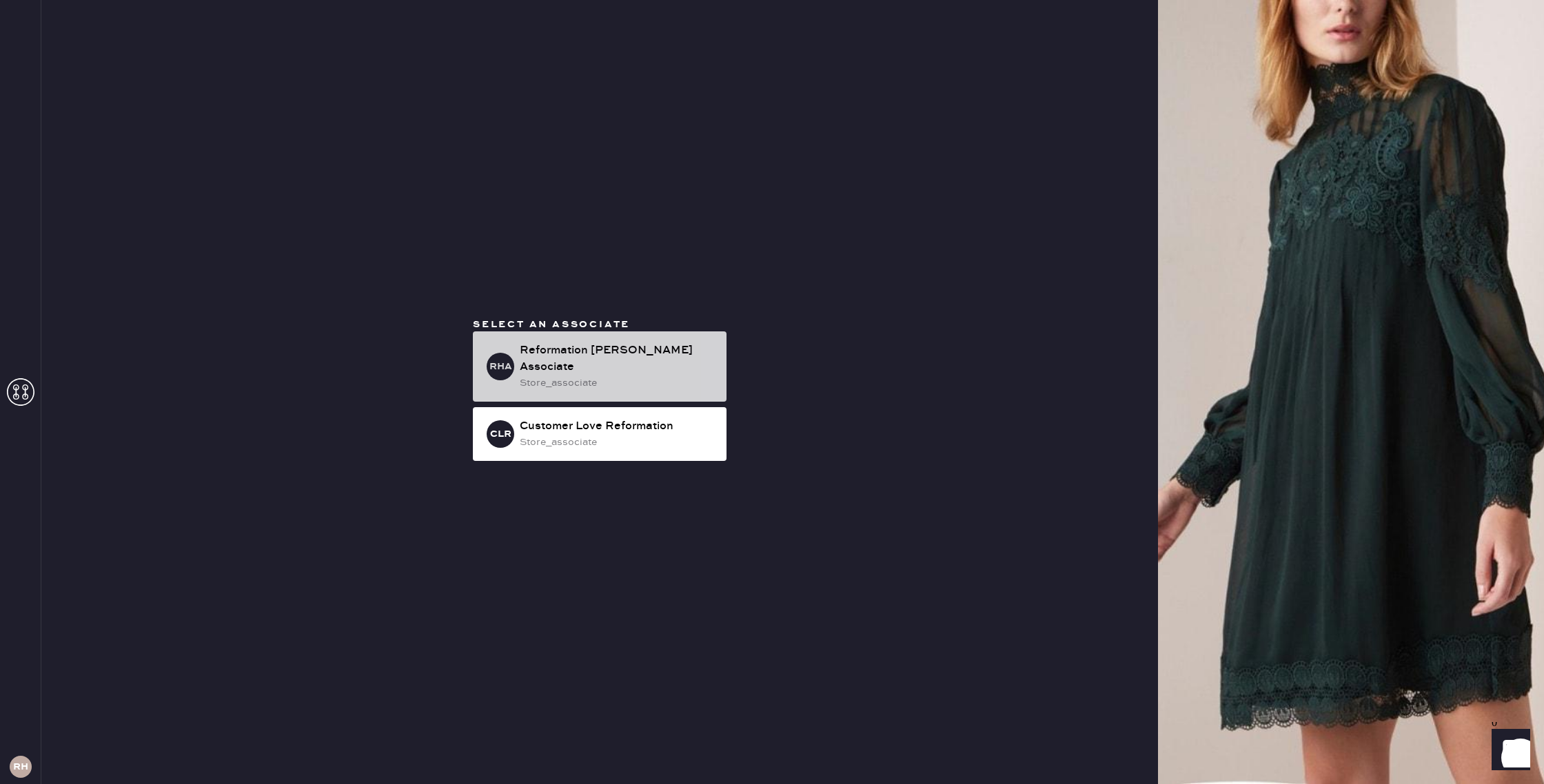
click at [653, 376] on div "store_associate" at bounding box center [618, 384] width 196 height 15
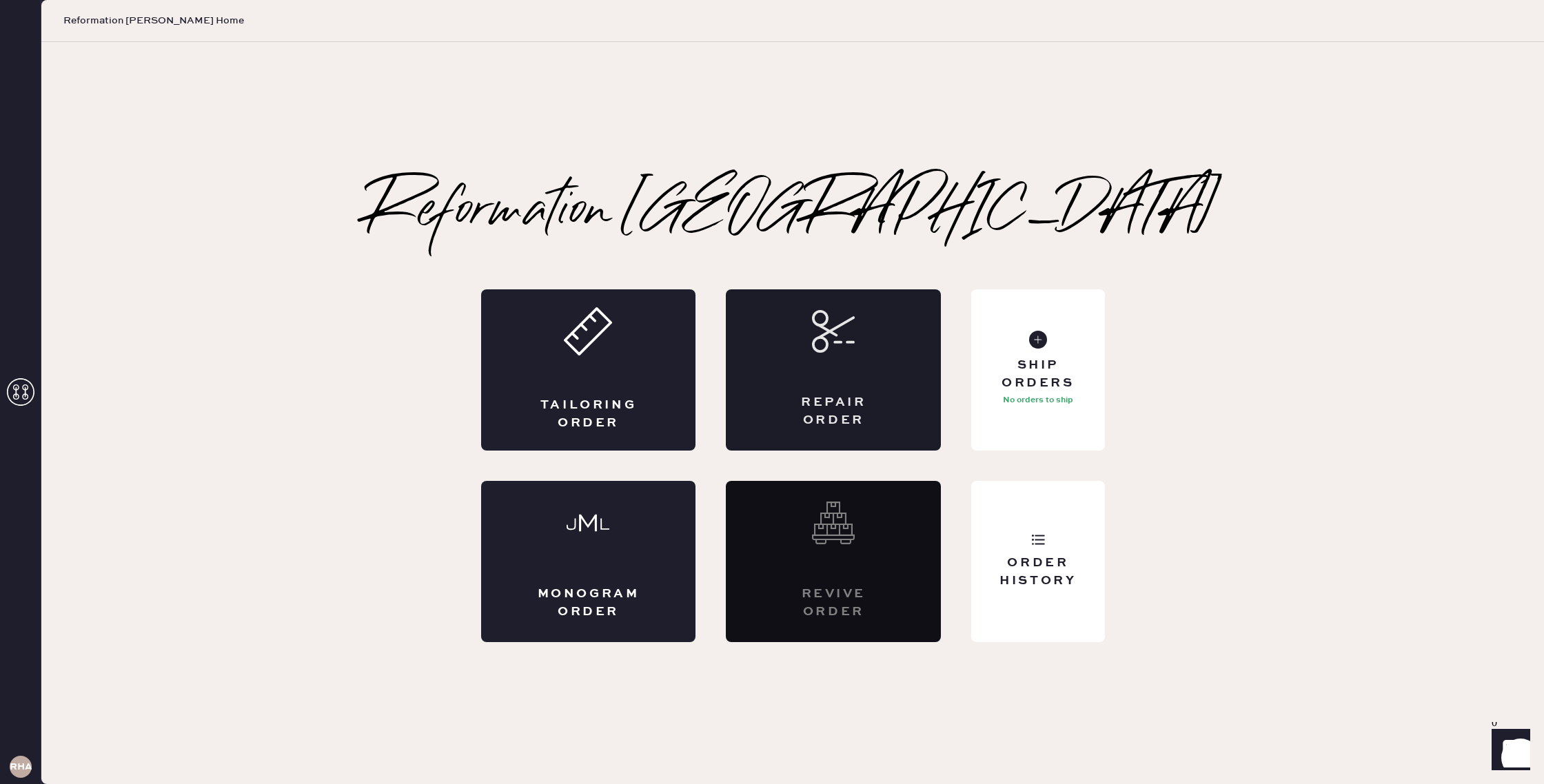
click at [823, 386] on div "Repair Order" at bounding box center [833, 370] width 215 height 161
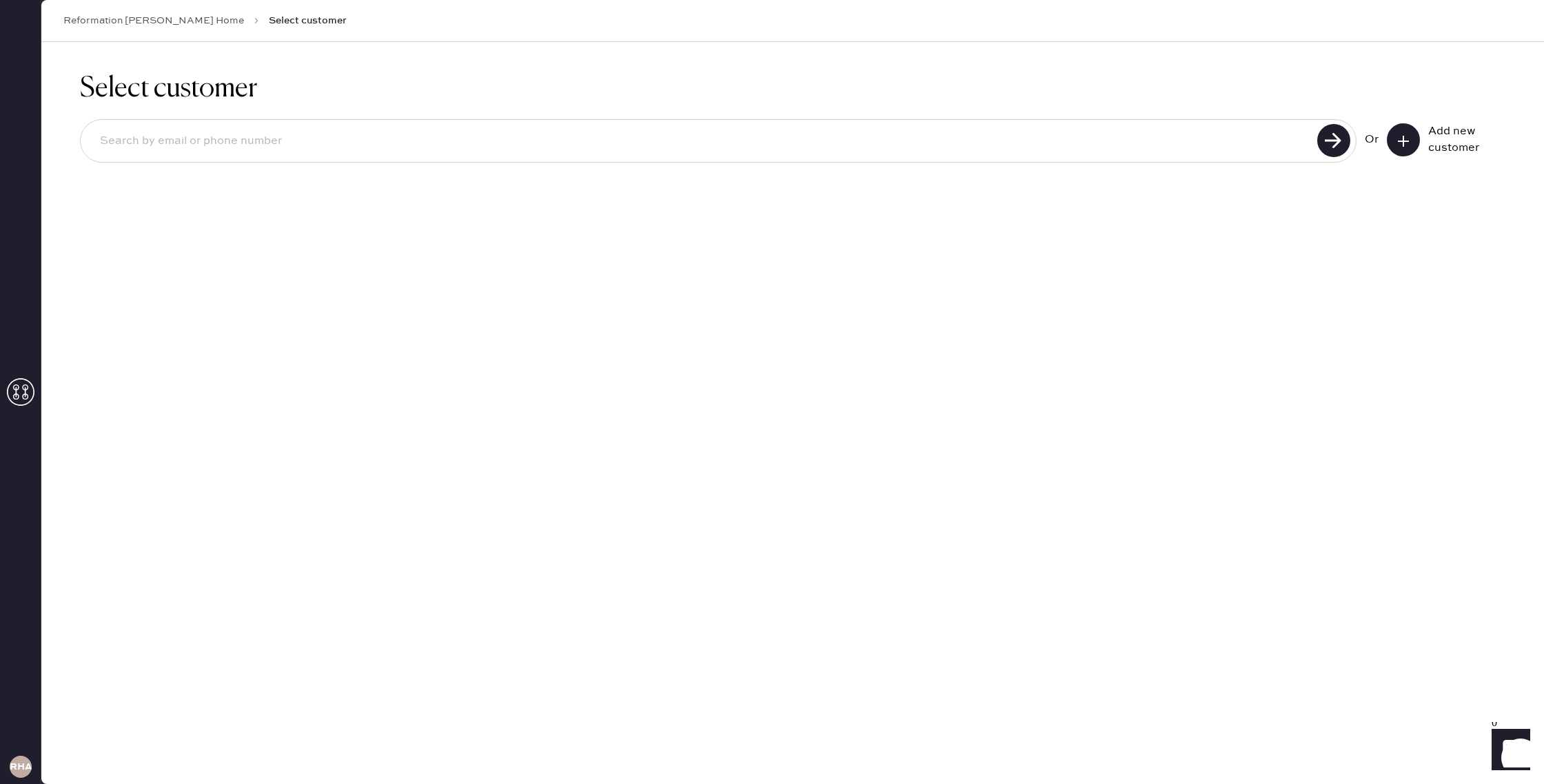
click at [1409, 139] on icon at bounding box center [1404, 141] width 14 height 14
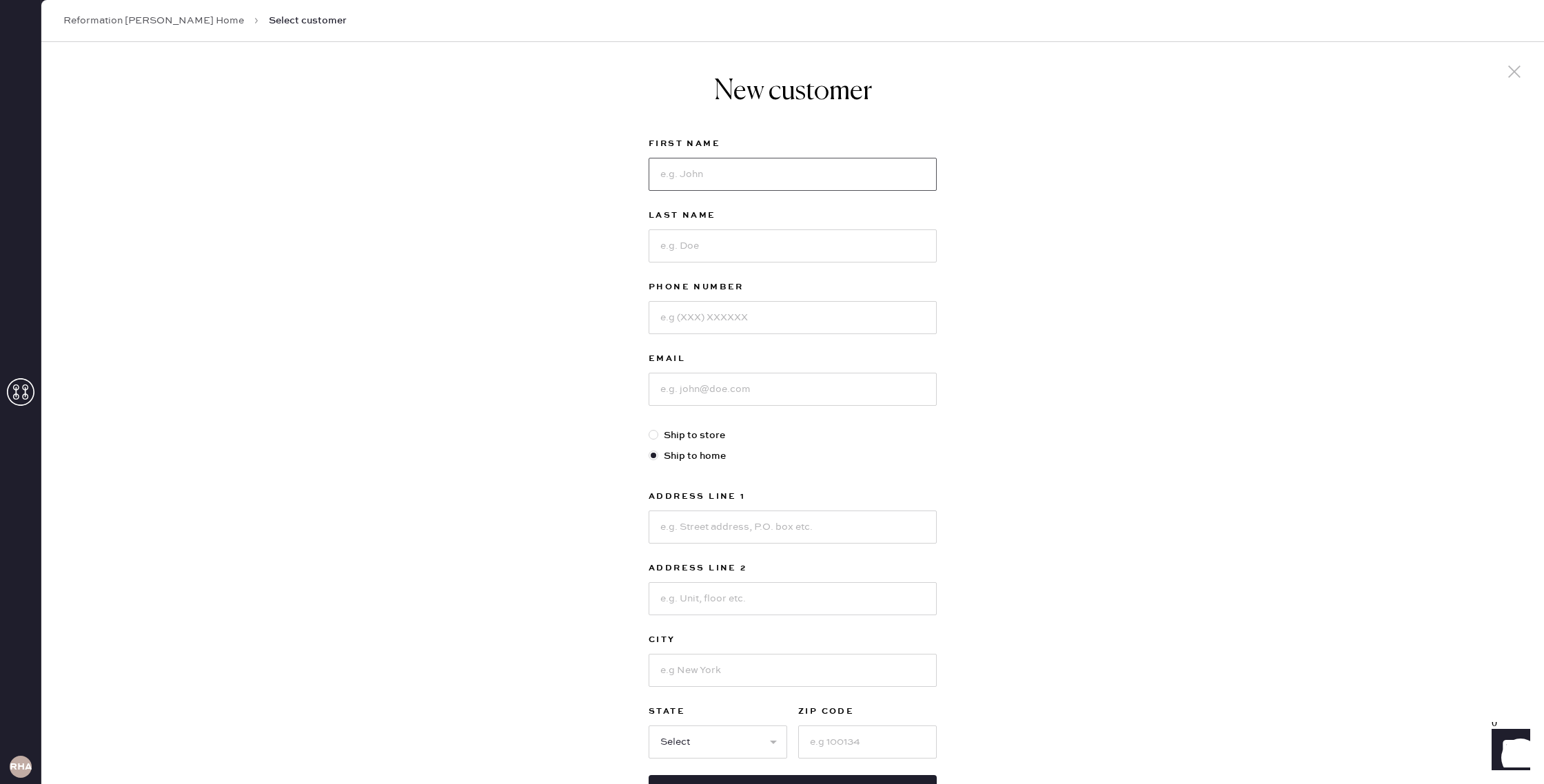
click at [796, 167] on input at bounding box center [793, 174] width 288 height 33
type input "[PERSON_NAME]"
click at [802, 241] on input at bounding box center [793, 246] width 288 height 33
type input "[PERSON_NAME]"
click at [774, 326] on input at bounding box center [793, 317] width 288 height 33
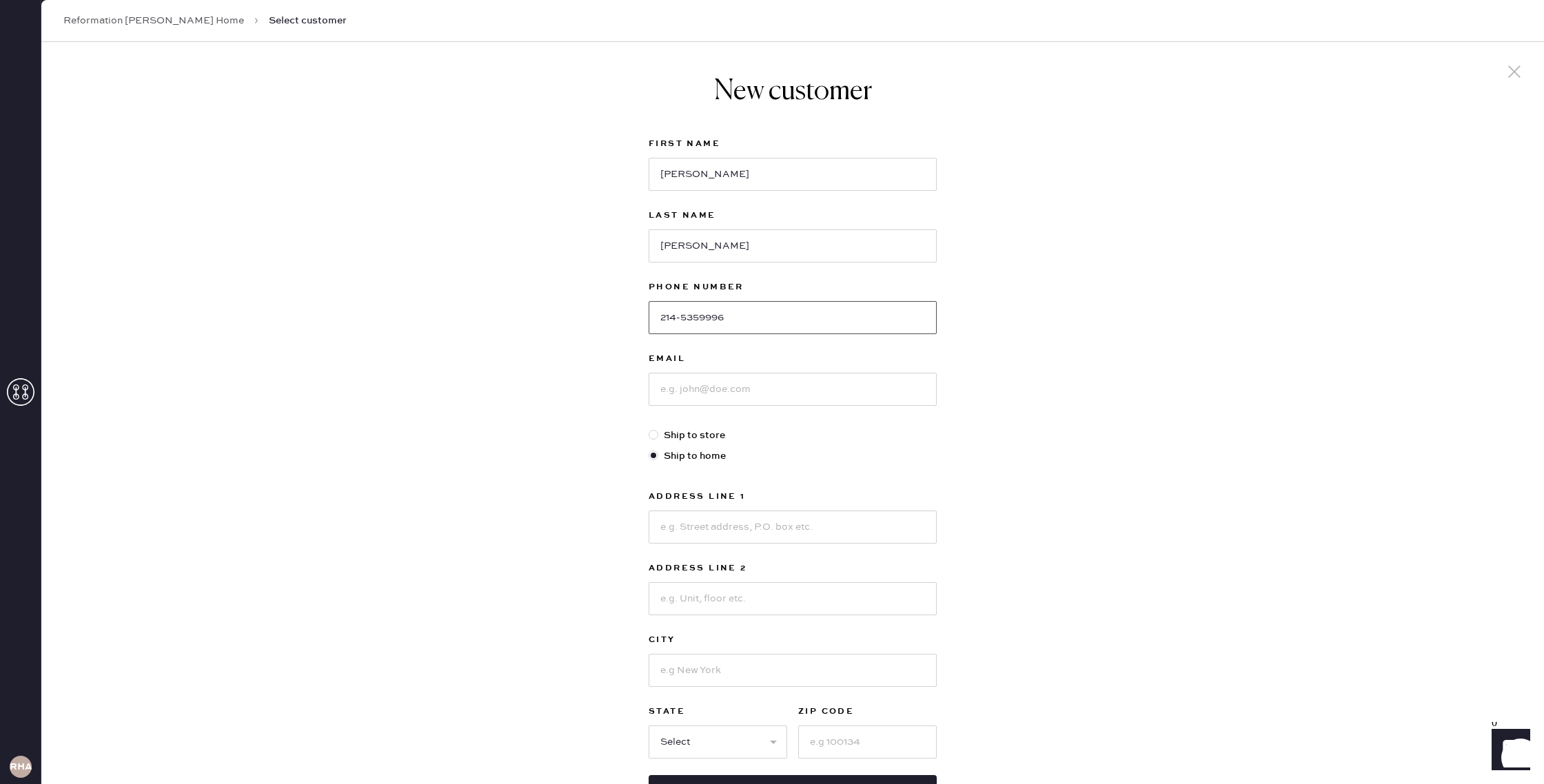
type input "214-5359996"
click at [780, 392] on input at bounding box center [793, 389] width 288 height 33
